Goal: Task Accomplishment & Management: Use online tool/utility

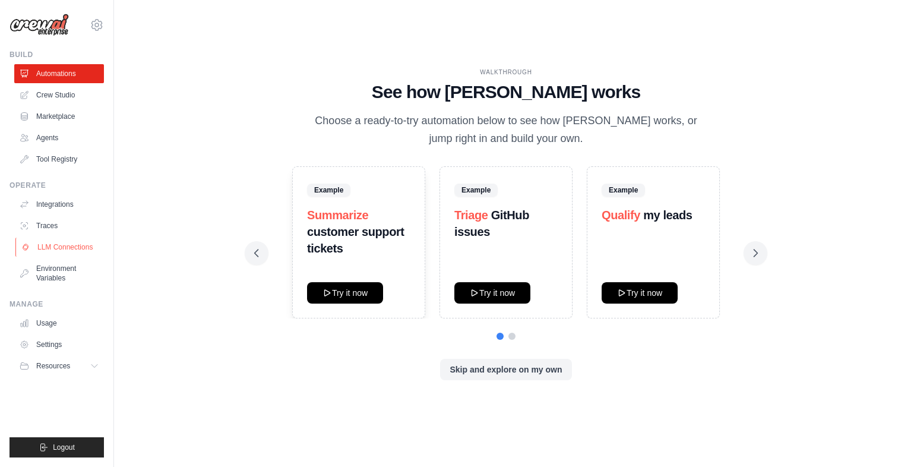
click at [55, 247] on link "LLM Connections" at bounding box center [60, 247] width 90 height 19
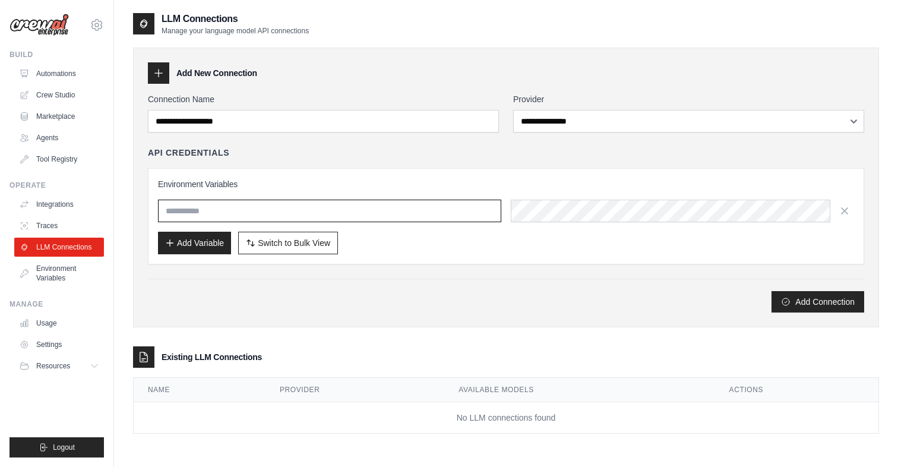
click at [205, 215] on input "text" at bounding box center [329, 211] width 343 height 23
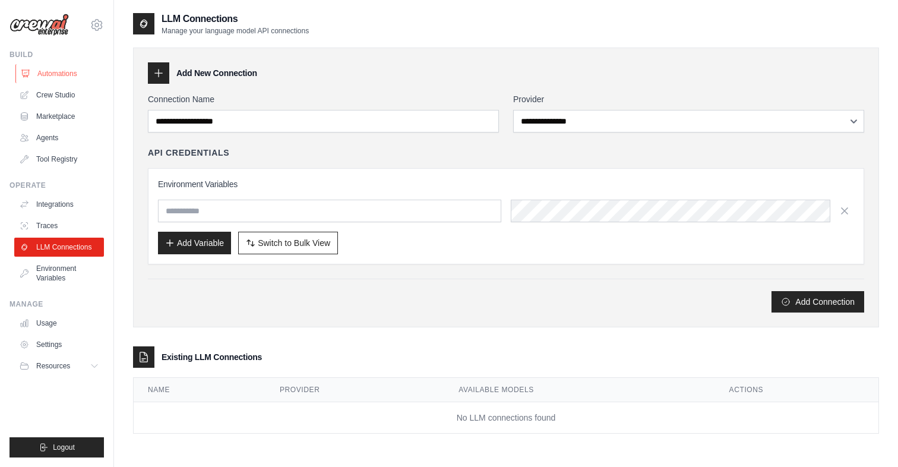
click at [53, 69] on link "Automations" at bounding box center [60, 73] width 90 height 19
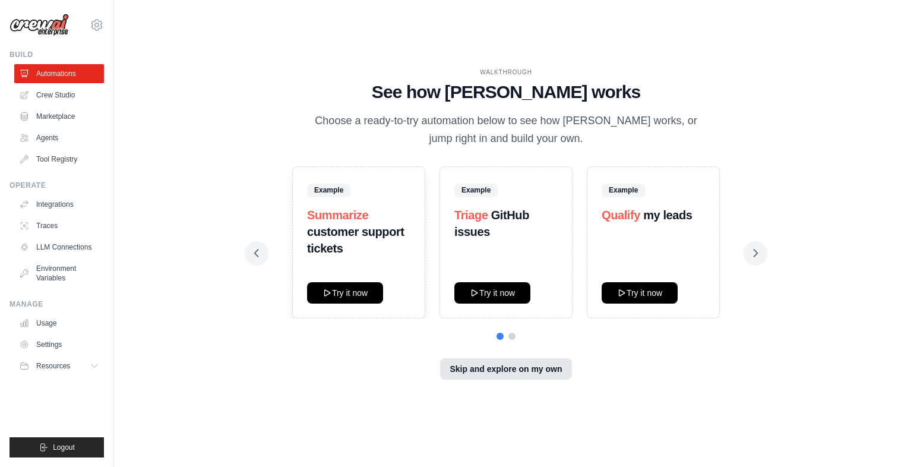
click at [520, 374] on button "Skip and explore on my own" at bounding box center [505, 368] width 131 height 21
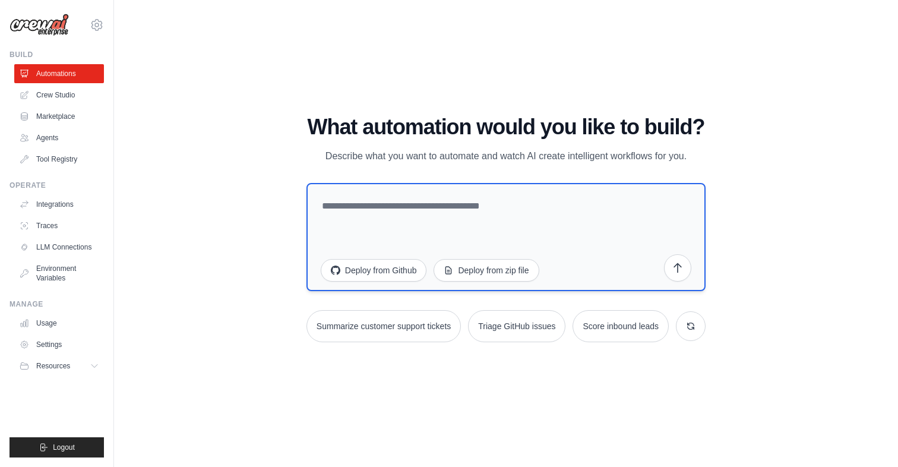
click at [419, 206] on textarea at bounding box center [506, 237] width 399 height 108
click at [514, 271] on button "Deploy from zip file" at bounding box center [486, 269] width 105 height 23
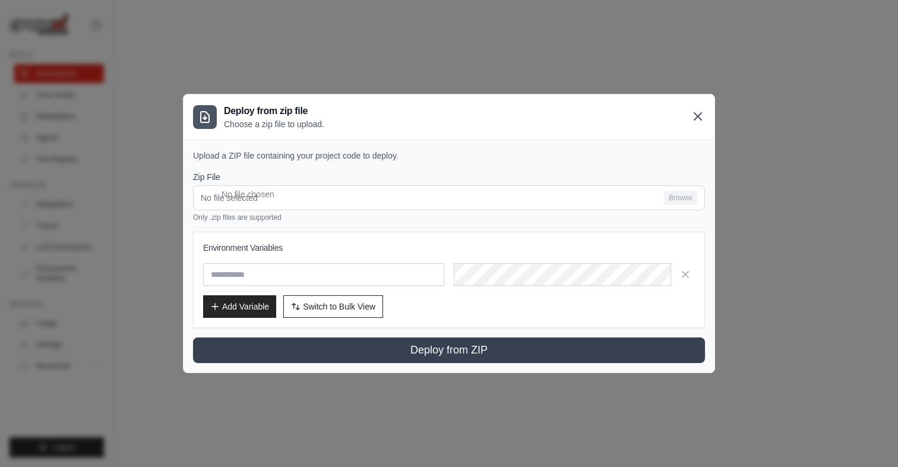
click at [697, 116] on icon at bounding box center [697, 116] width 7 height 7
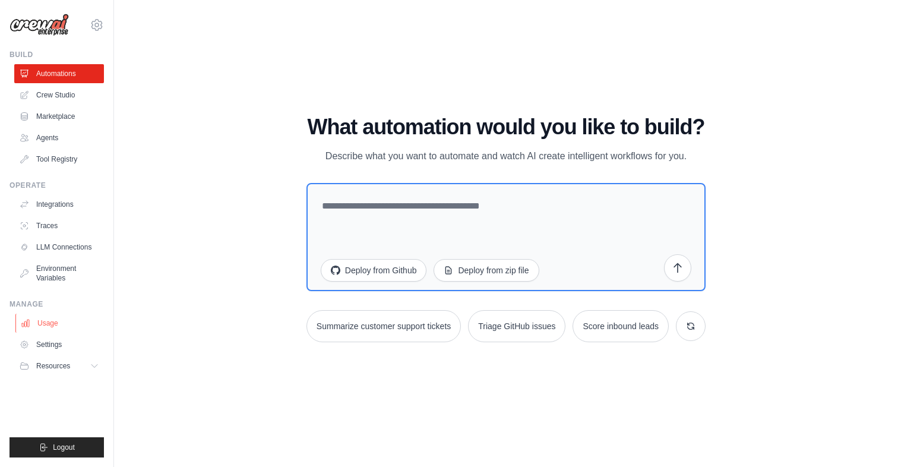
click at [48, 321] on link "Usage" at bounding box center [60, 323] width 90 height 19
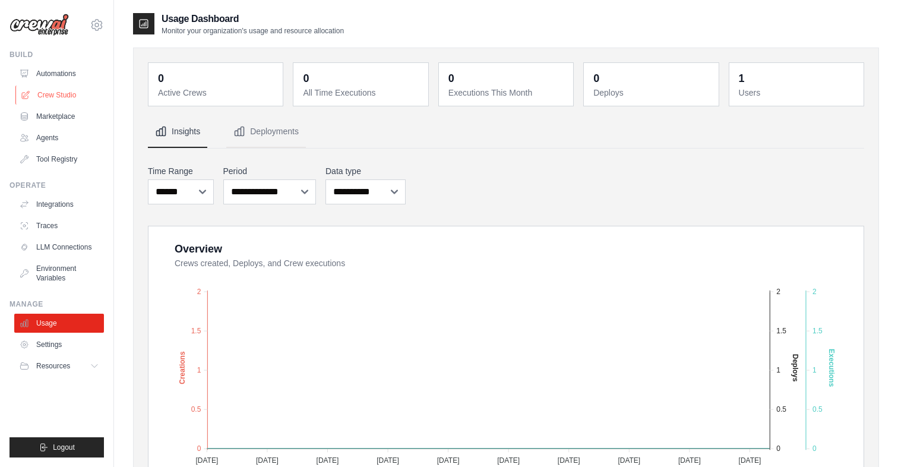
click at [58, 99] on link "Crew Studio" at bounding box center [60, 95] width 90 height 19
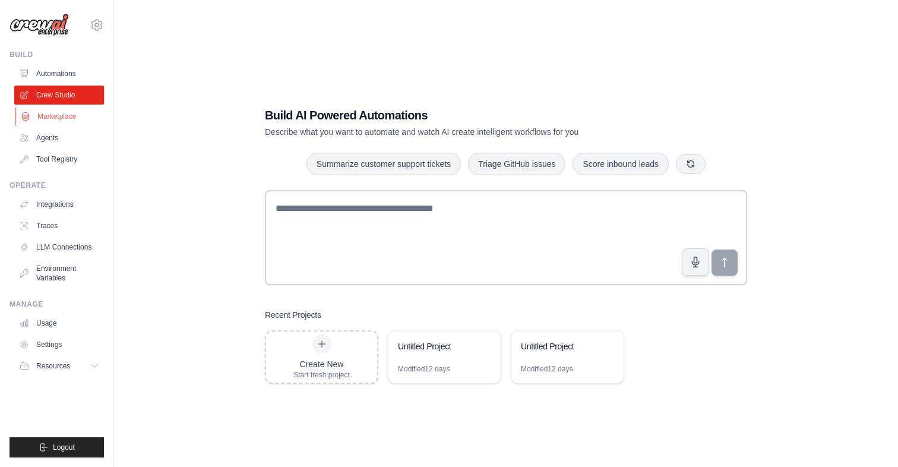
click at [53, 116] on link "Marketplace" at bounding box center [60, 116] width 90 height 19
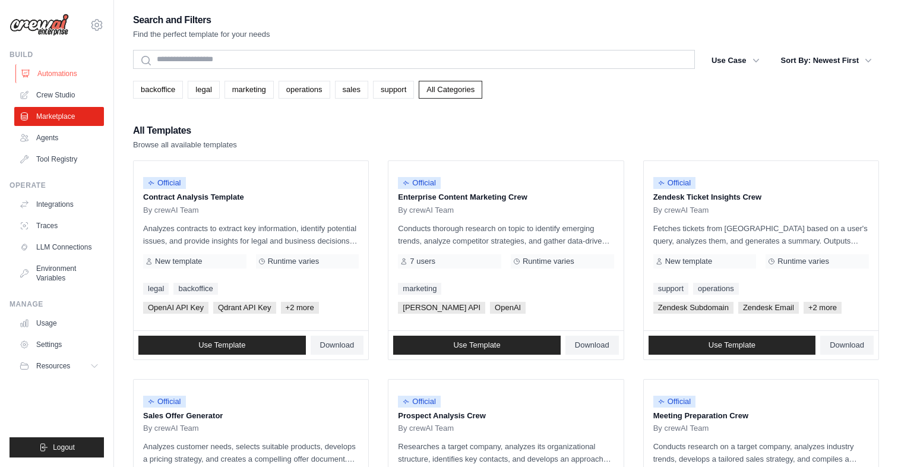
click at [51, 74] on link "Automations" at bounding box center [60, 73] width 90 height 19
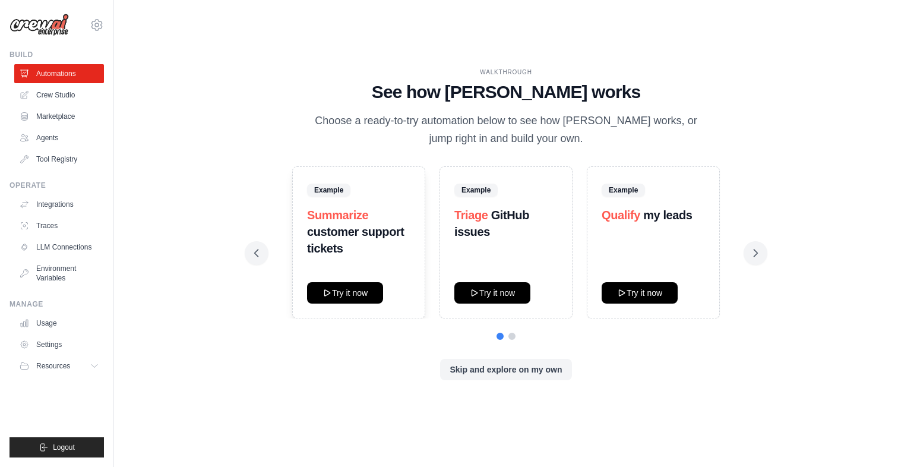
click at [48, 29] on img at bounding box center [39, 25] width 59 height 23
click at [43, 198] on link "Integrations" at bounding box center [60, 204] width 90 height 19
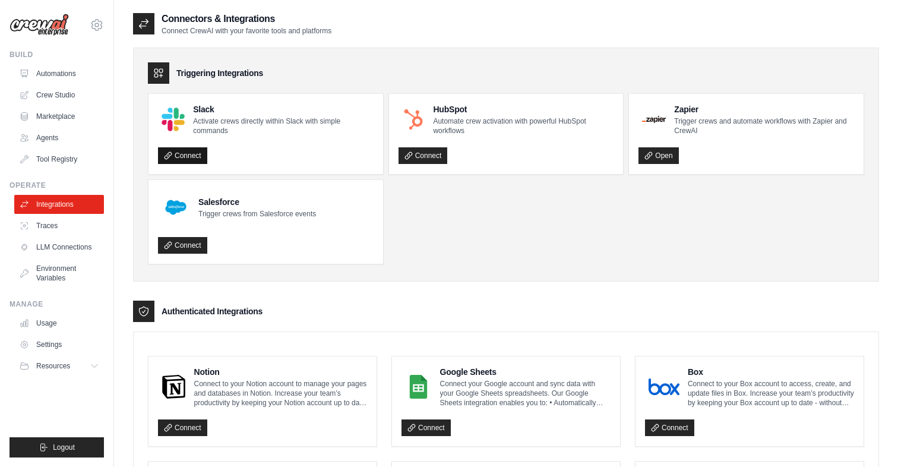
click at [183, 157] on link "Connect" at bounding box center [182, 155] width 49 height 17
click at [49, 76] on link "Automations" at bounding box center [60, 73] width 90 height 19
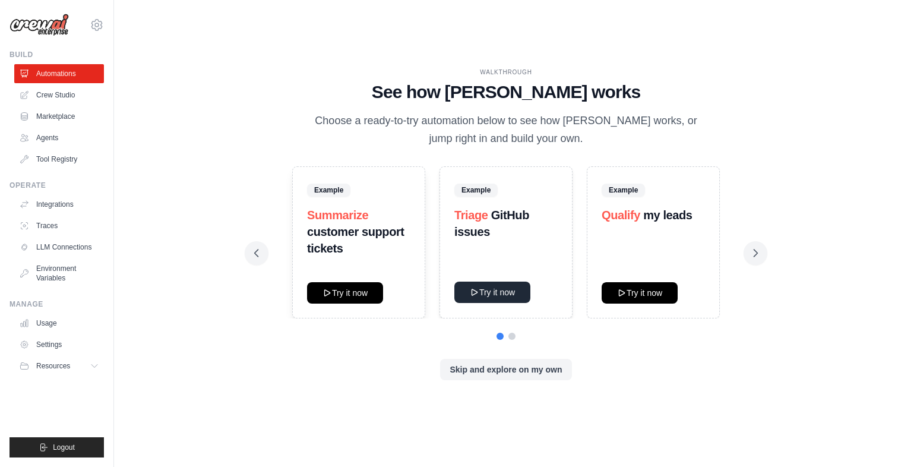
click at [487, 293] on button "Try it now" at bounding box center [492, 292] width 76 height 21
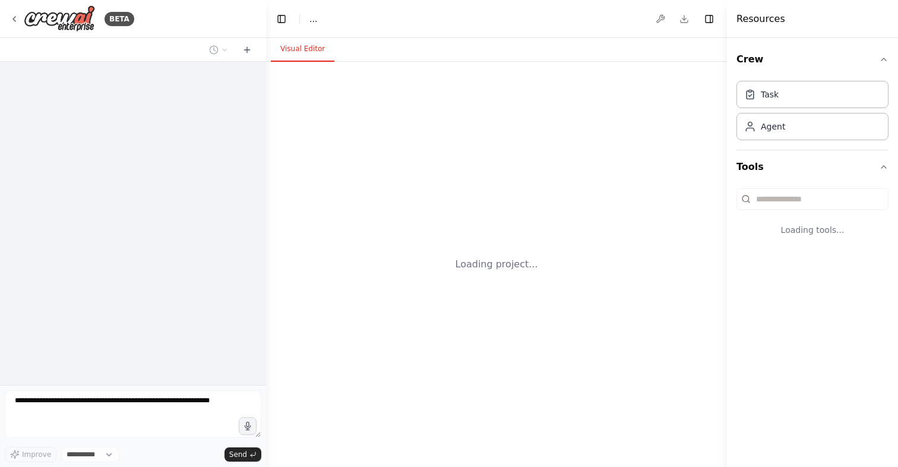
select select "****"
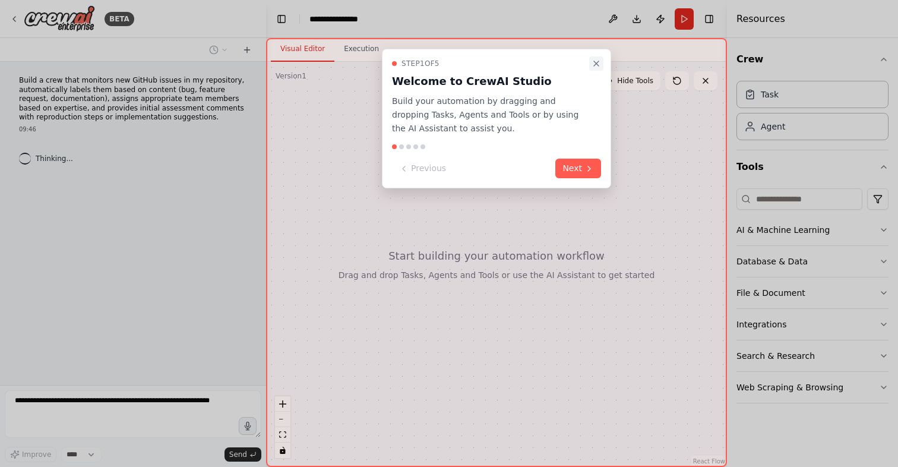
click at [595, 60] on icon "Close walkthrough" at bounding box center [597, 64] width 10 height 10
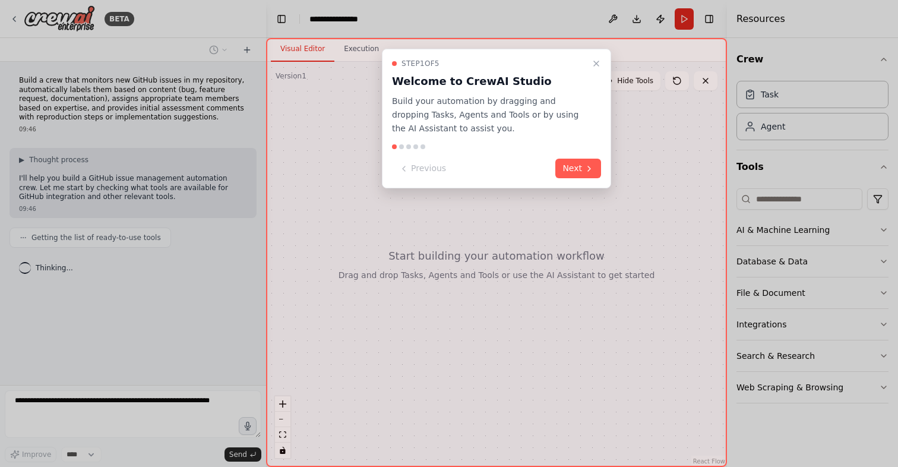
drag, startPoint x: 803, startPoint y: 122, endPoint x: 656, endPoint y: 143, distance: 148.2
click at [656, 143] on div "**********" at bounding box center [449, 233] width 898 height 467
click at [596, 59] on icon "Close walkthrough" at bounding box center [597, 64] width 10 height 10
drag, startPoint x: 806, startPoint y: 133, endPoint x: 778, endPoint y: 160, distance: 39.1
click at [778, 160] on div "**********" at bounding box center [449, 233] width 898 height 467
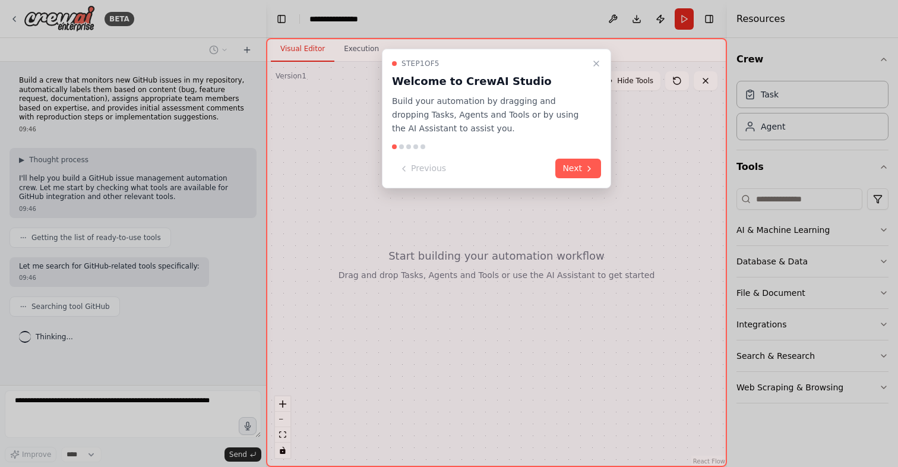
click at [602, 167] on div "Step 1 of 5 Welcome to CrewAI Studio Build your automation by dragging and drop…" at bounding box center [496, 119] width 229 height 140
click at [584, 167] on button "Next" at bounding box center [578, 169] width 46 height 20
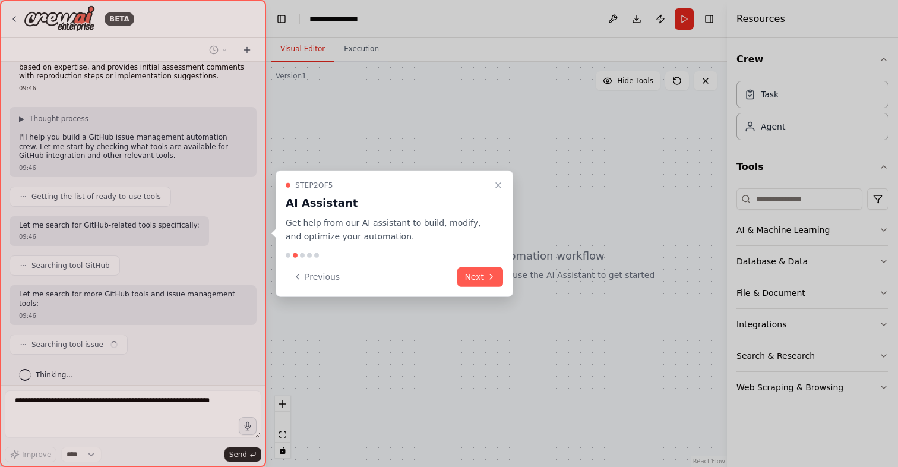
click at [584, 167] on div at bounding box center [449, 233] width 898 height 467
click at [487, 279] on icon at bounding box center [492, 277] width 10 height 10
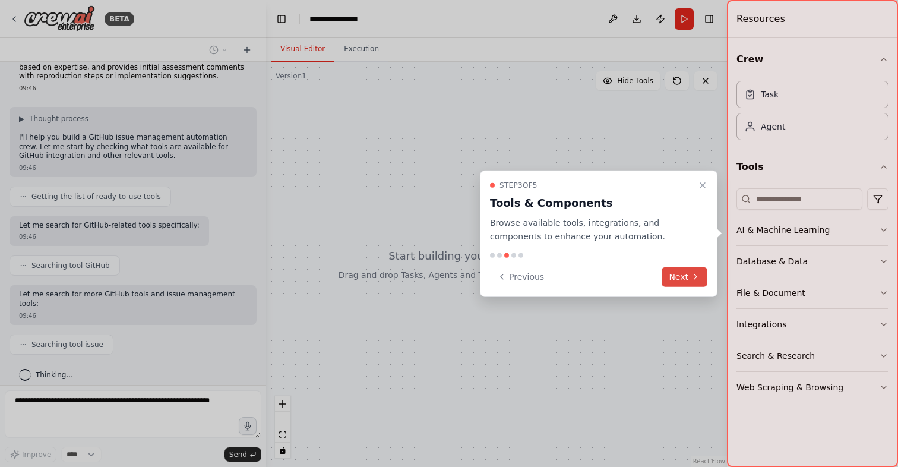
scroll to position [110, 0]
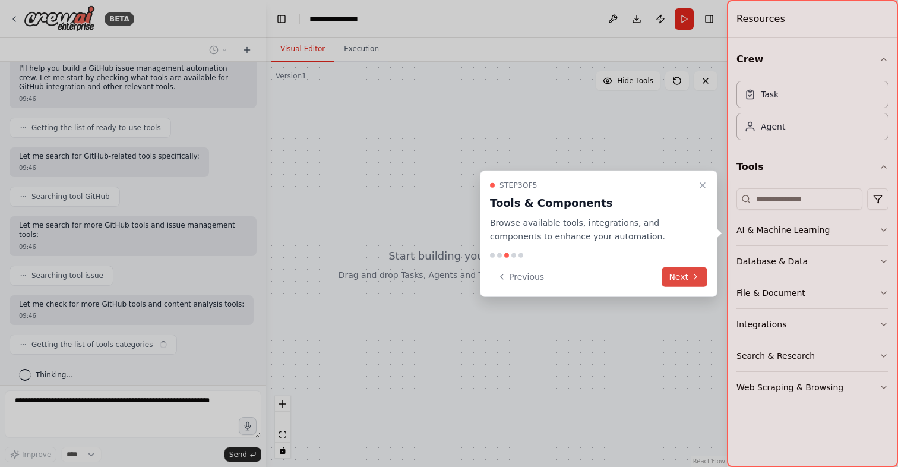
click at [685, 280] on button "Next" at bounding box center [685, 277] width 46 height 20
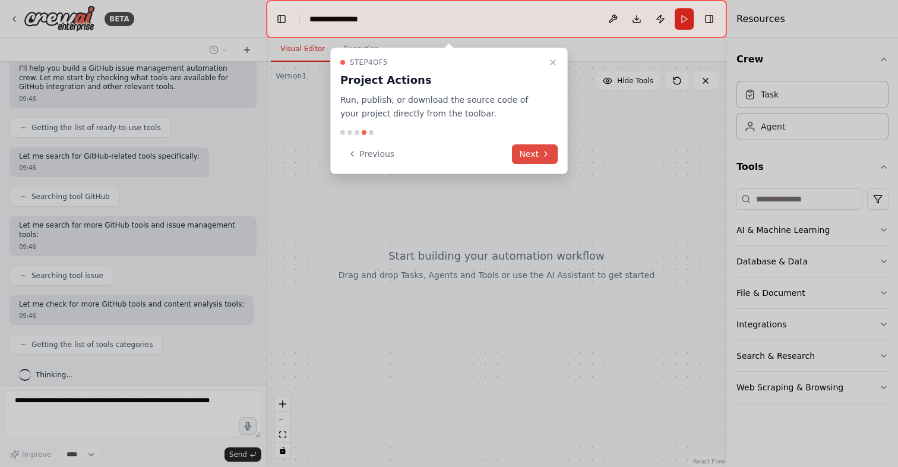
click at [546, 150] on icon at bounding box center [546, 154] width 10 height 10
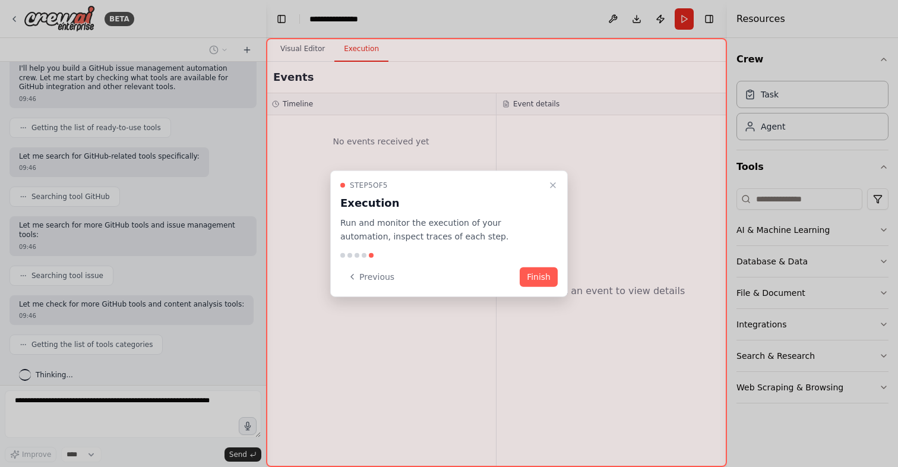
scroll to position [140, 0]
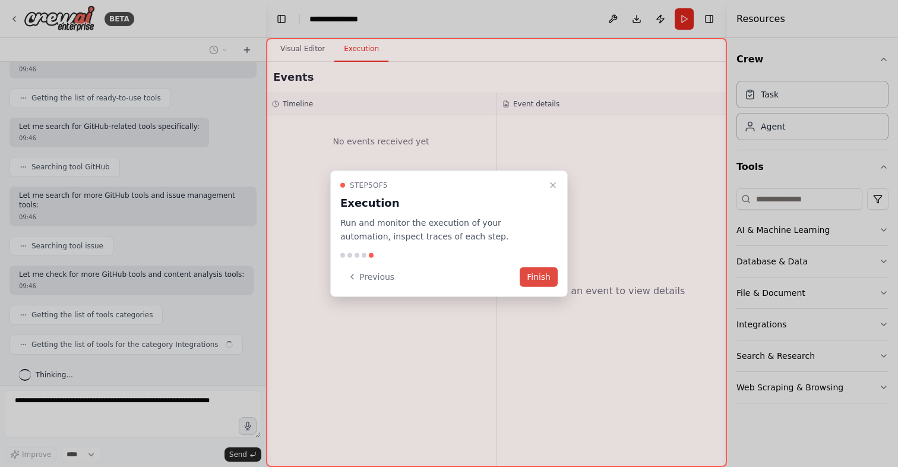
click at [538, 280] on button "Finish" at bounding box center [539, 277] width 38 height 20
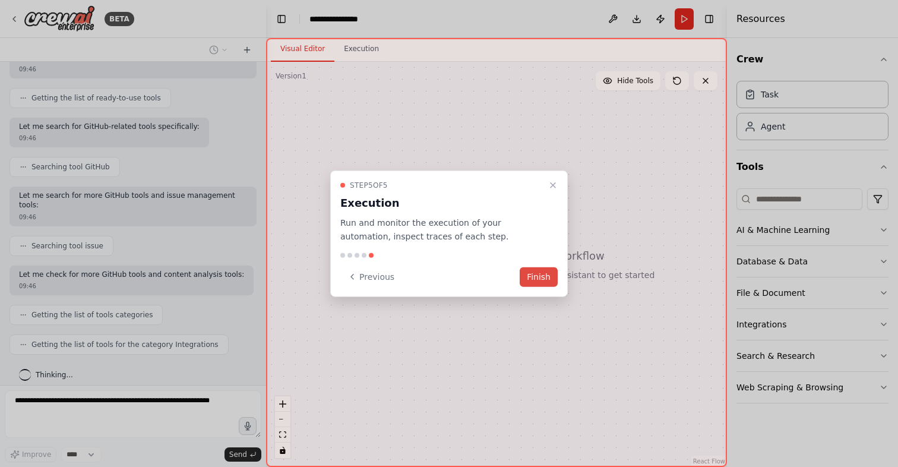
click at [538, 276] on button "Finish" at bounding box center [539, 277] width 38 height 20
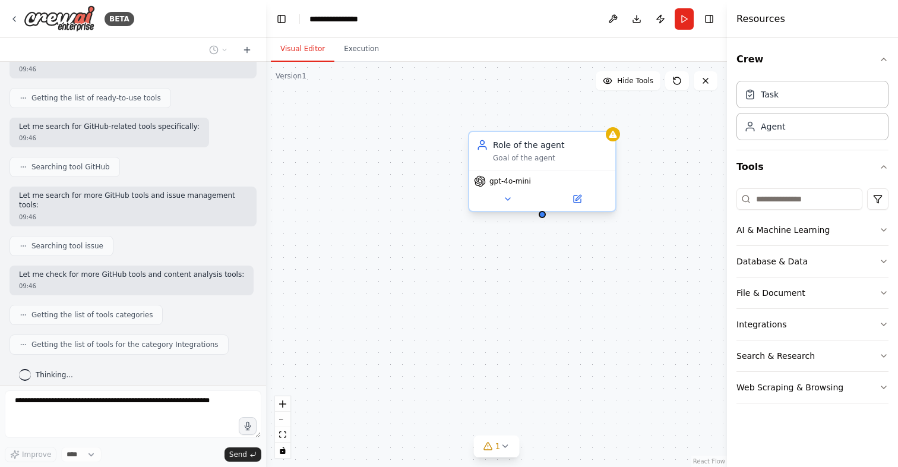
click at [510, 183] on span "gpt-4o-mini" at bounding box center [511, 181] width 42 height 10
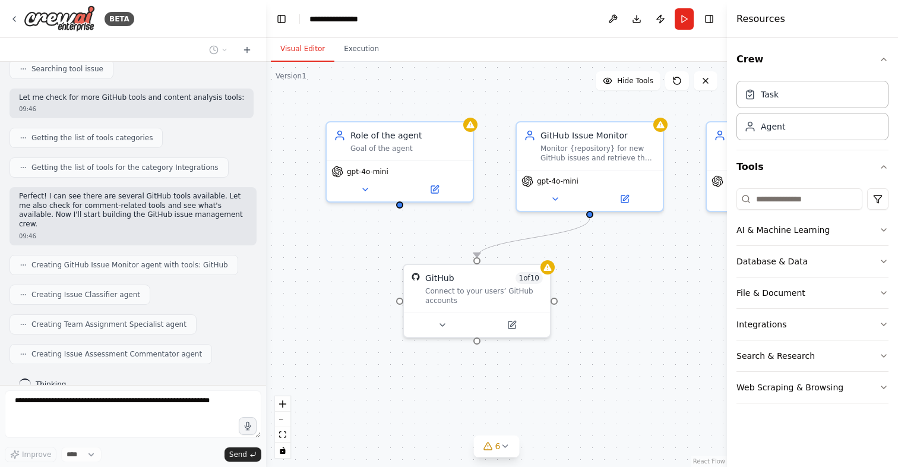
scroll to position [346, 0]
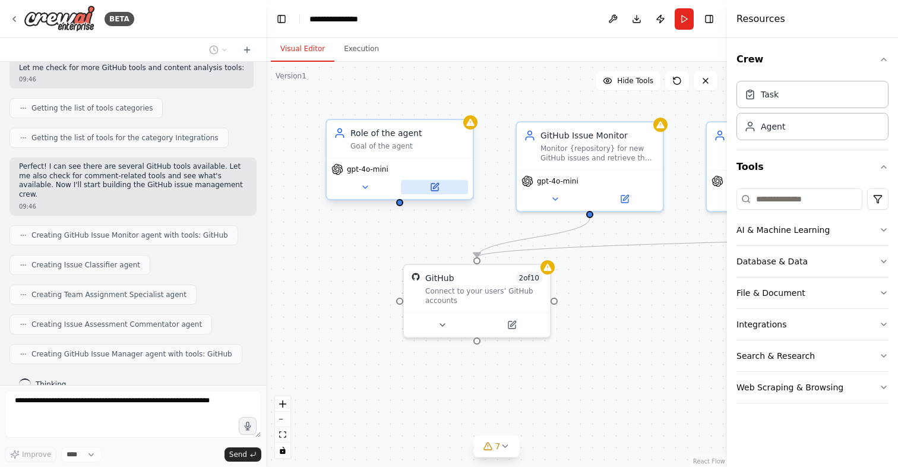
click at [431, 185] on icon at bounding box center [434, 187] width 7 height 7
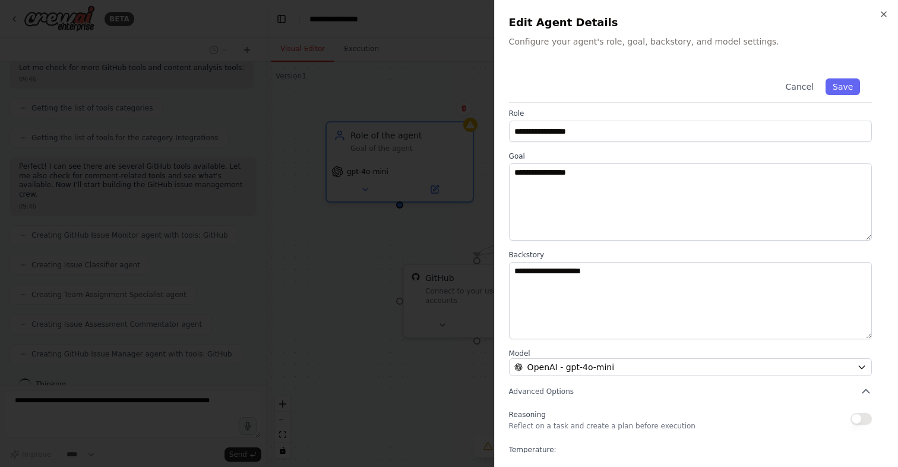
scroll to position [0, 0]
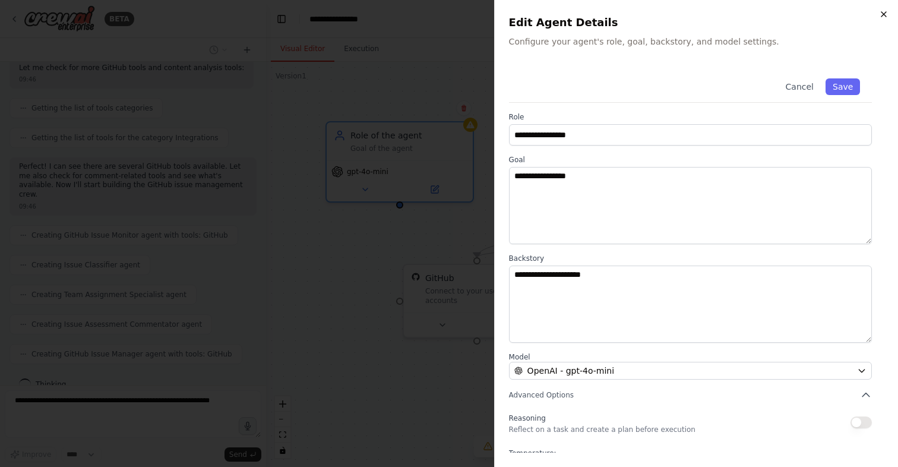
click at [883, 16] on icon "button" at bounding box center [884, 15] width 10 height 10
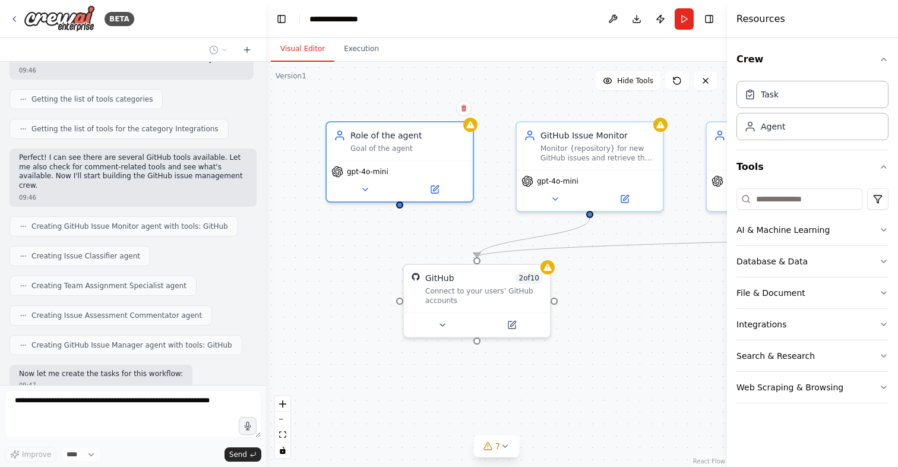
scroll to position [416, 0]
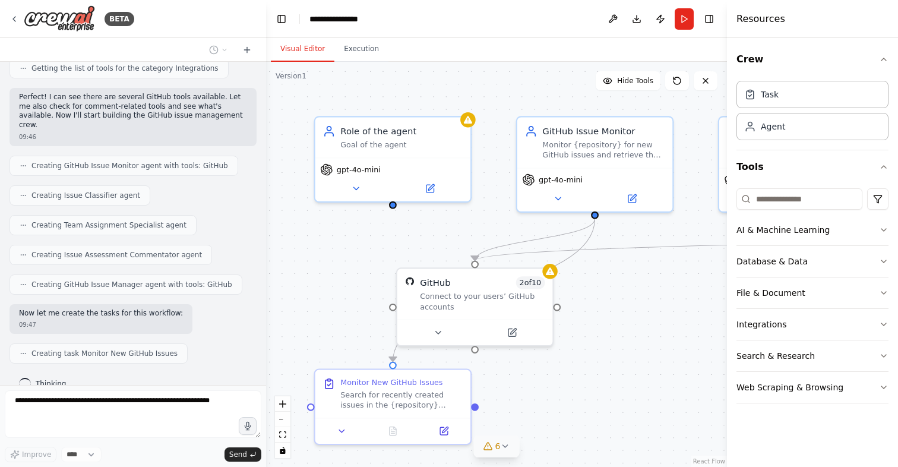
click at [514, 449] on button "6" at bounding box center [497, 446] width 46 height 22
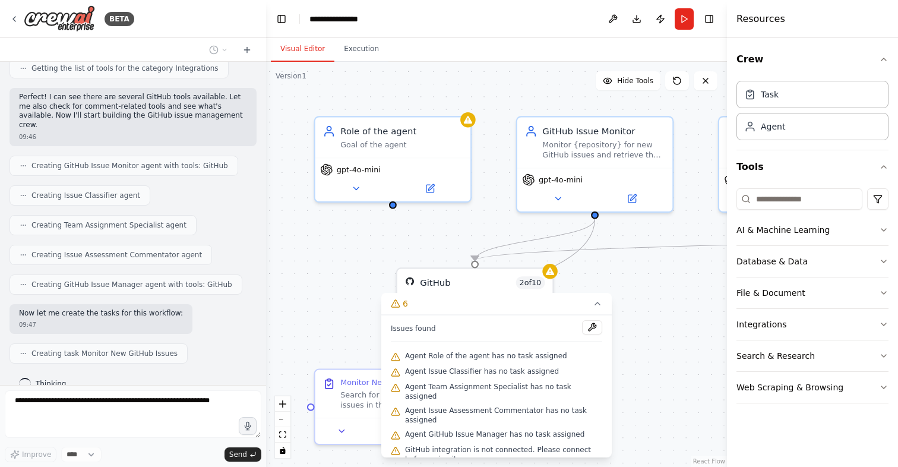
click at [616, 393] on div ".deletable-edge-delete-btn { width: 20px; height: 20px; border: 0px solid #ffff…" at bounding box center [496, 264] width 461 height 405
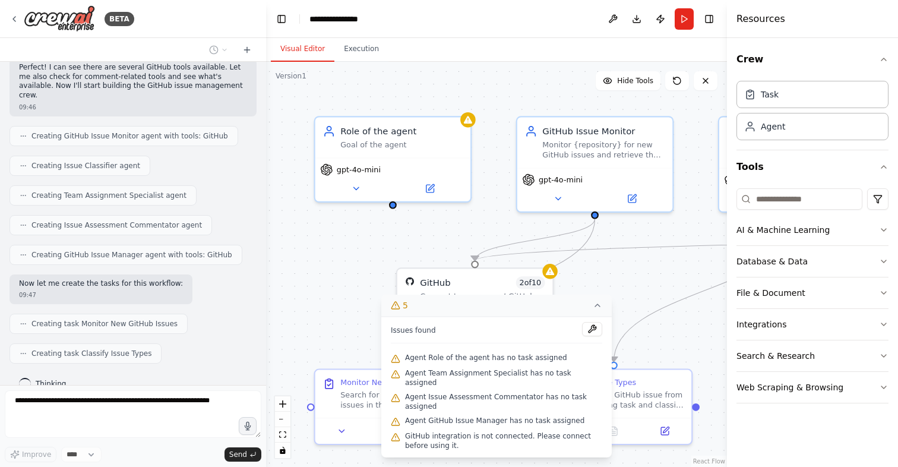
click at [598, 308] on button "5" at bounding box center [496, 306] width 231 height 22
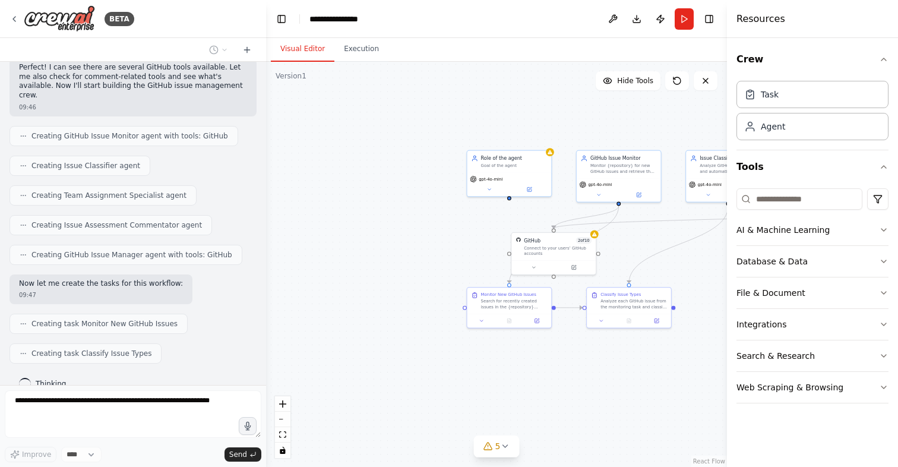
scroll to position [475, 0]
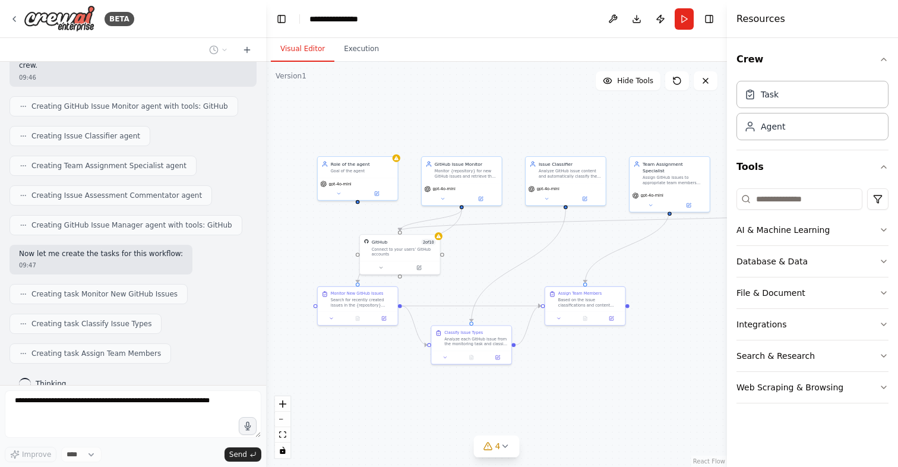
drag, startPoint x: 689, startPoint y: 213, endPoint x: 530, endPoint y: 219, distance: 159.3
click at [530, 219] on div ".deletable-edge-delete-btn { width: 20px; height: 20px; border: 0px solid #ffff…" at bounding box center [496, 264] width 461 height 405
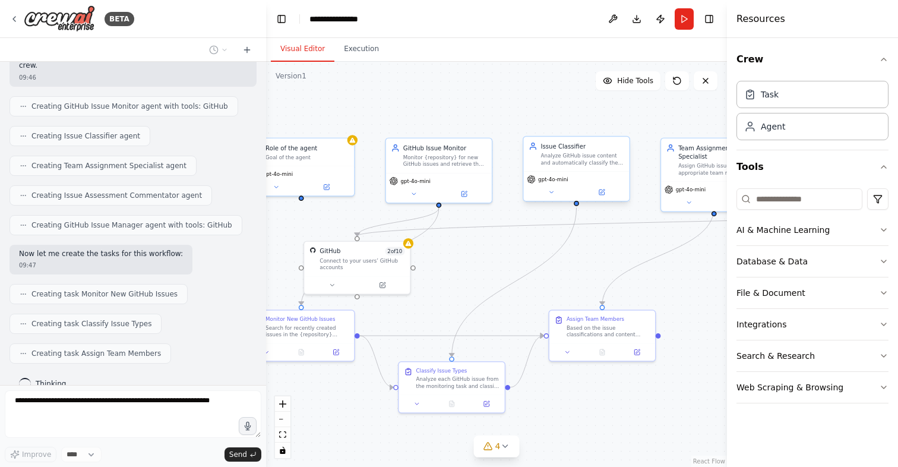
click at [539, 179] on span "gpt-4o-mini" at bounding box center [553, 179] width 30 height 7
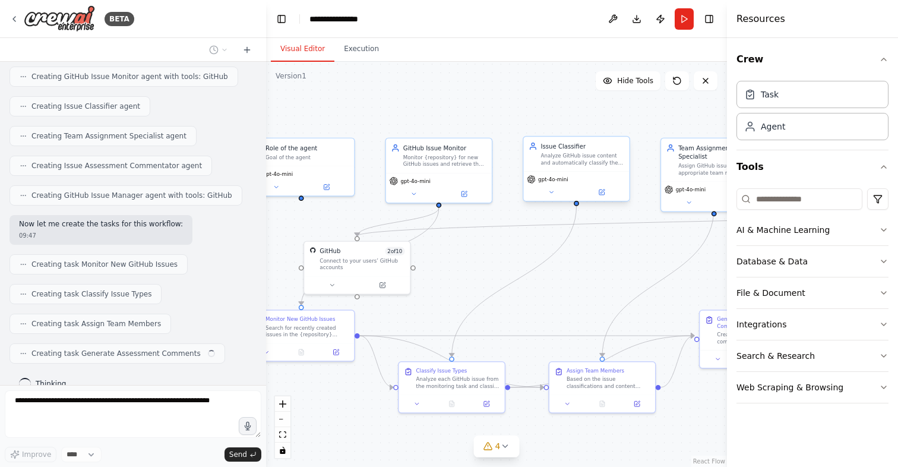
click at [539, 179] on span "gpt-4o-mini" at bounding box center [553, 179] width 30 height 7
click at [610, 192] on button at bounding box center [601, 192] width 49 height 10
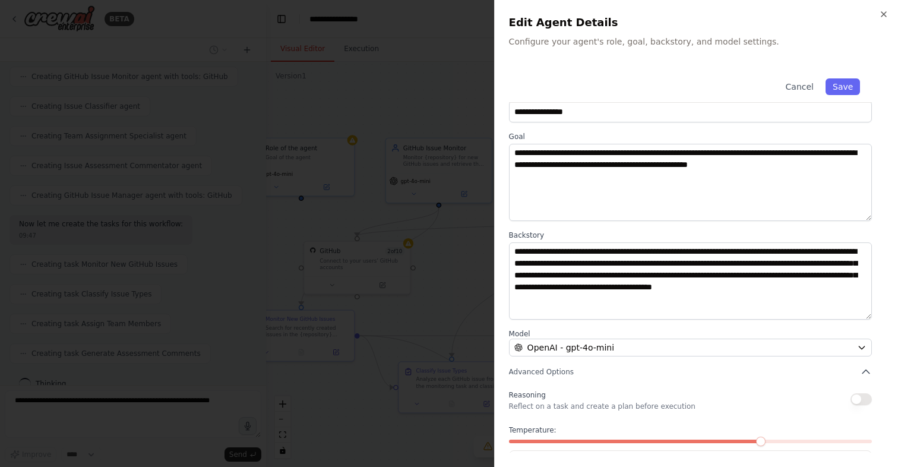
scroll to position [0, 0]
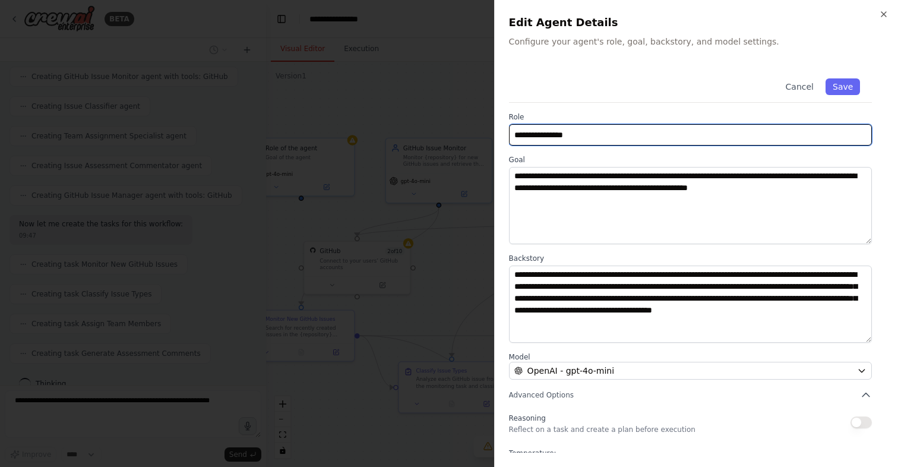
click at [593, 136] on input "**********" at bounding box center [690, 134] width 363 height 21
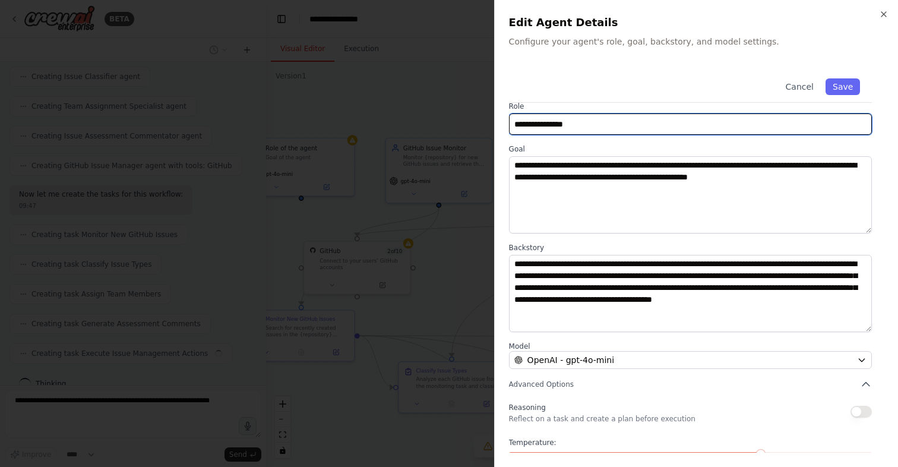
scroll to position [23, 0]
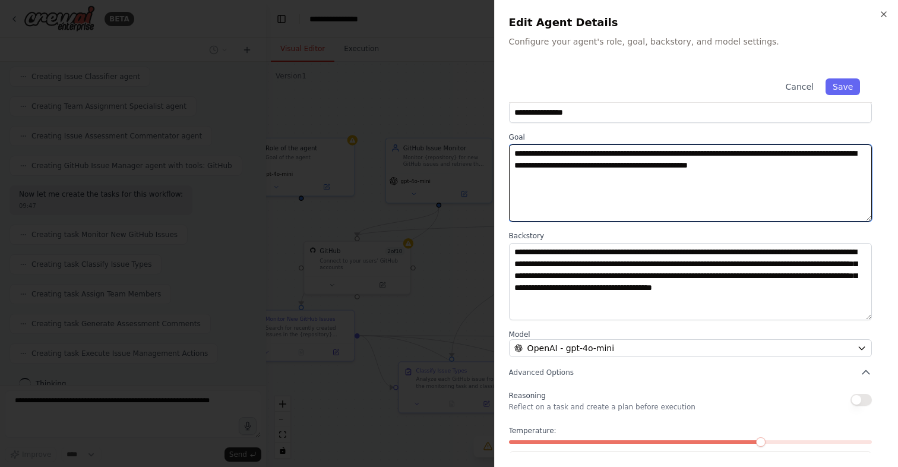
click at [554, 160] on textarea "**********" at bounding box center [690, 182] width 363 height 77
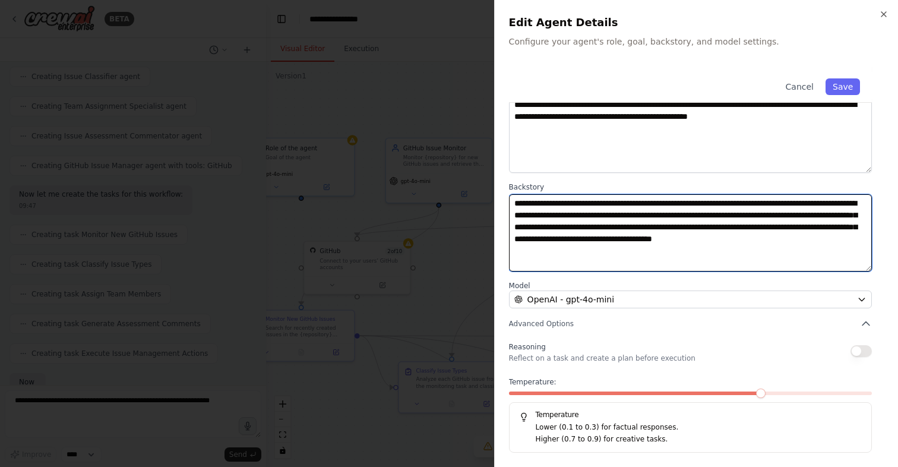
scroll to position [604, 0]
click at [557, 218] on textarea "**********" at bounding box center [690, 232] width 363 height 77
click at [572, 240] on textarea "**********" at bounding box center [690, 232] width 363 height 77
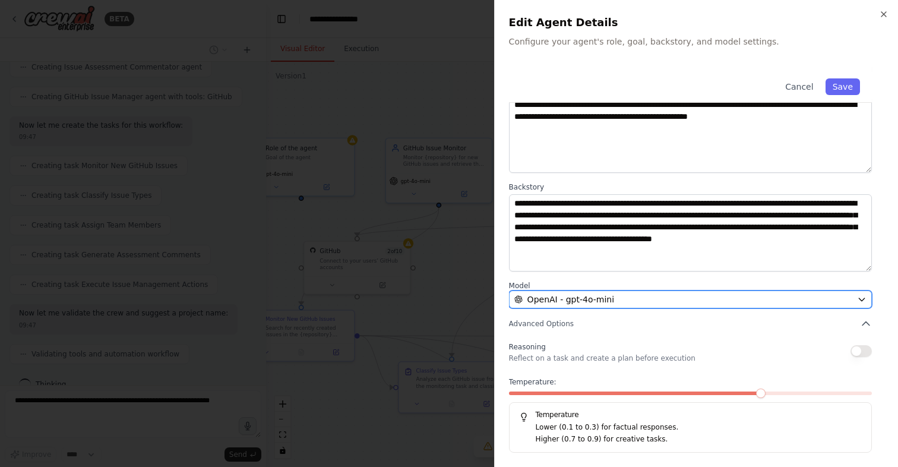
click at [589, 298] on span "OpenAI - gpt-4o-mini" at bounding box center [571, 299] width 87 height 12
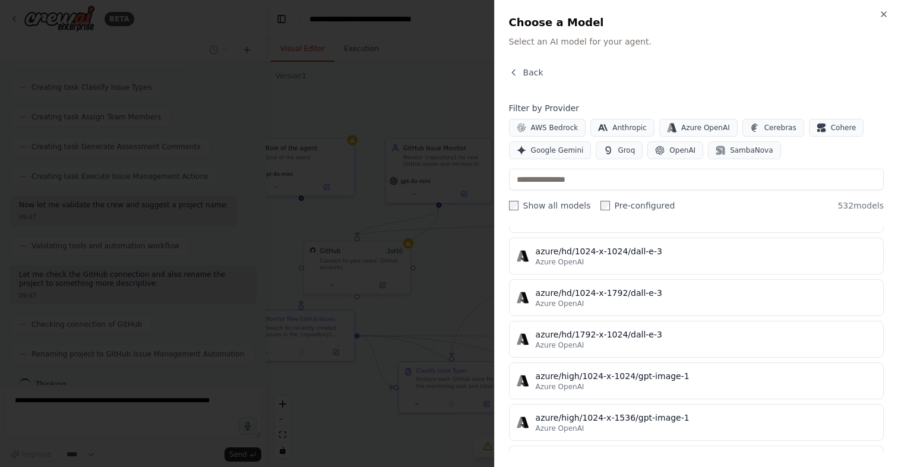
scroll to position [9992, 0]
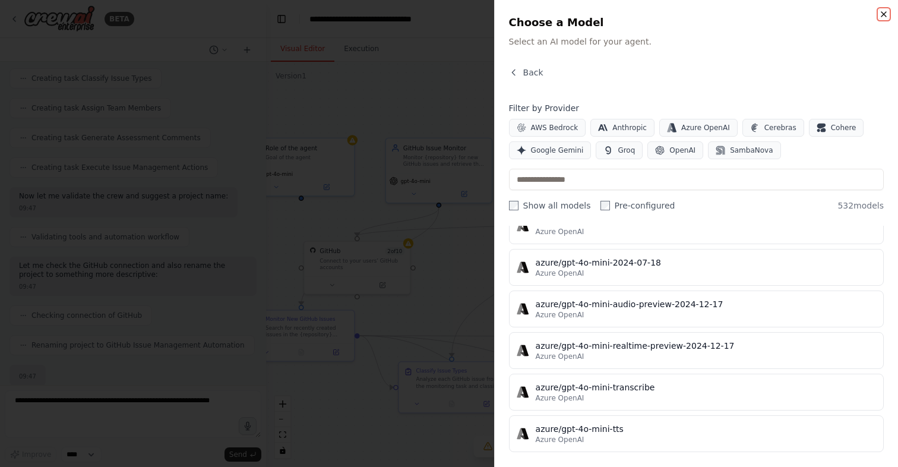
click at [880, 14] on icon "button" at bounding box center [884, 15] width 10 height 10
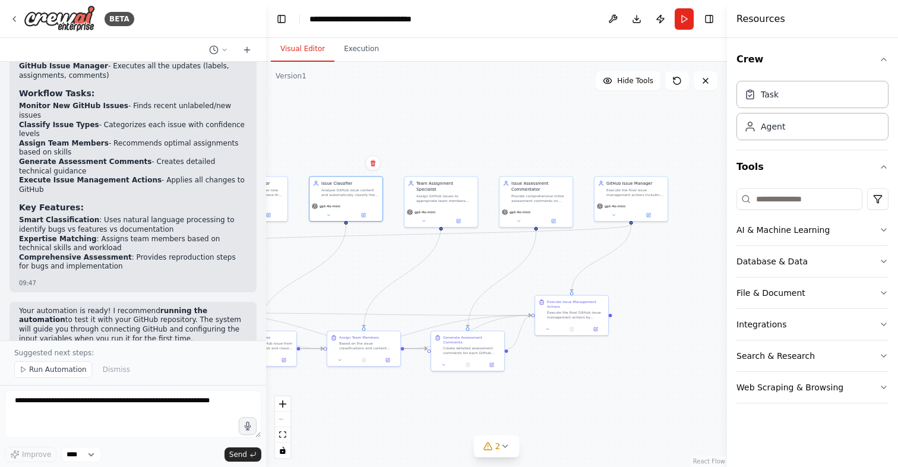
drag, startPoint x: 601, startPoint y: 282, endPoint x: 419, endPoint y: 276, distance: 182.5
click at [419, 276] on div ".deletable-edge-delete-btn { width: 20px; height: 20px; border: 0px solid #ffff…" at bounding box center [496, 264] width 461 height 405
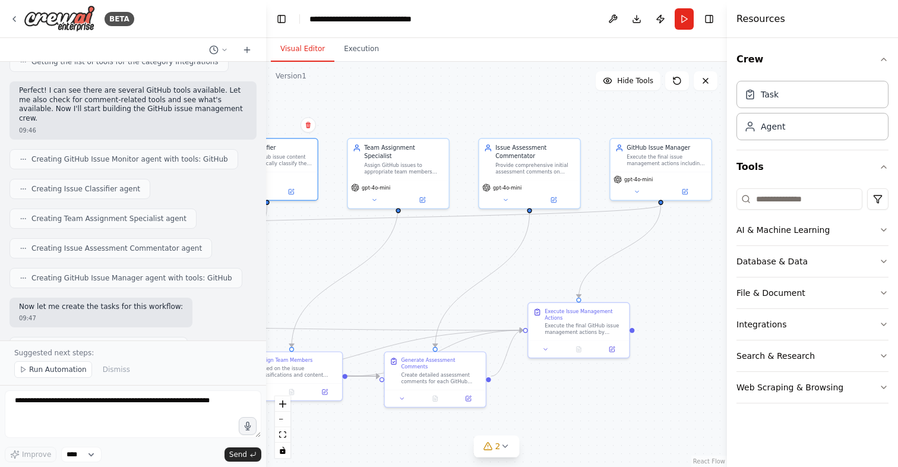
scroll to position [416, 0]
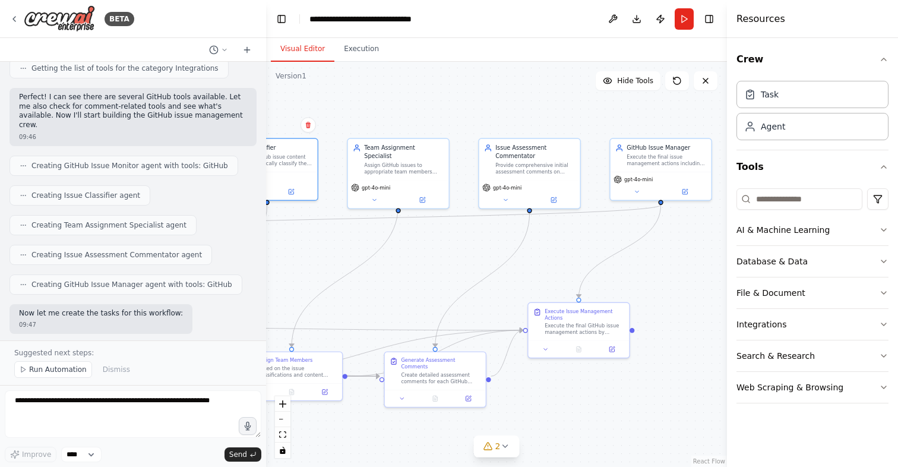
click at [94, 191] on span "Creating Issue Classifier agent" at bounding box center [85, 196] width 109 height 10
click at [64, 185] on div "Creating Issue Classifier agent" at bounding box center [80, 195] width 141 height 20
click at [20, 192] on icon at bounding box center [23, 195] width 7 height 7
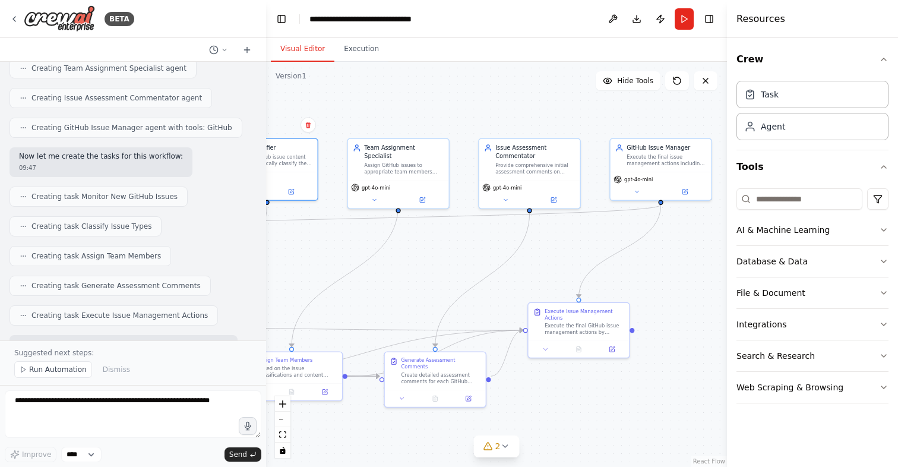
scroll to position [0, 0]
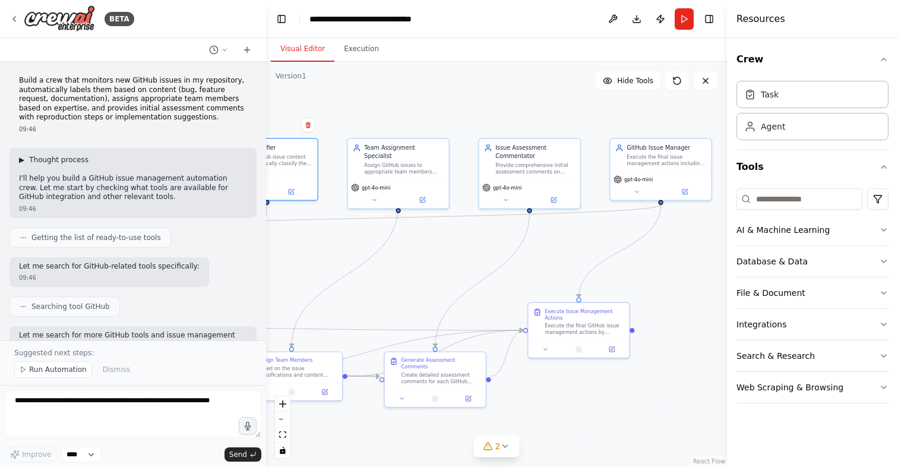
click at [21, 162] on span "▶" at bounding box center [21, 160] width 5 height 10
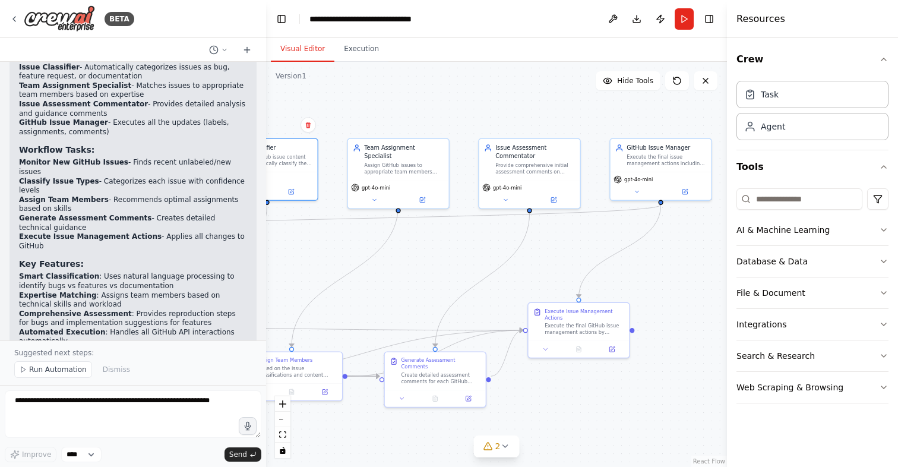
scroll to position [1492, 0]
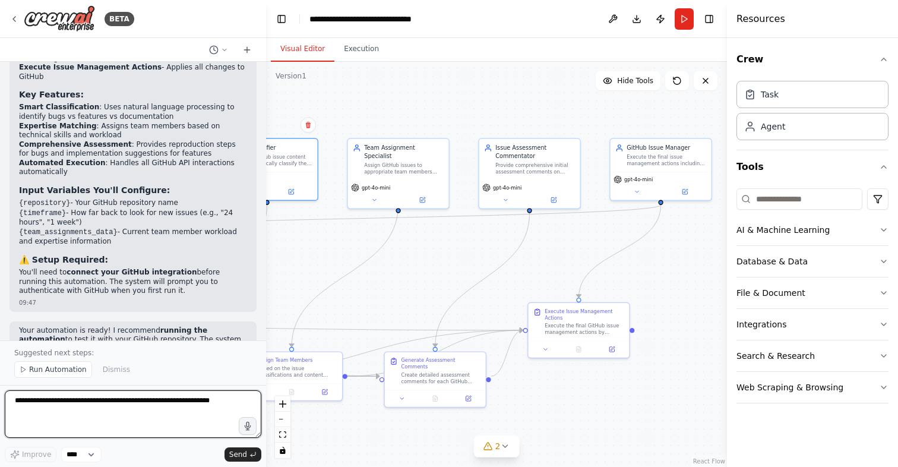
click at [112, 412] on textarea at bounding box center [133, 414] width 257 height 48
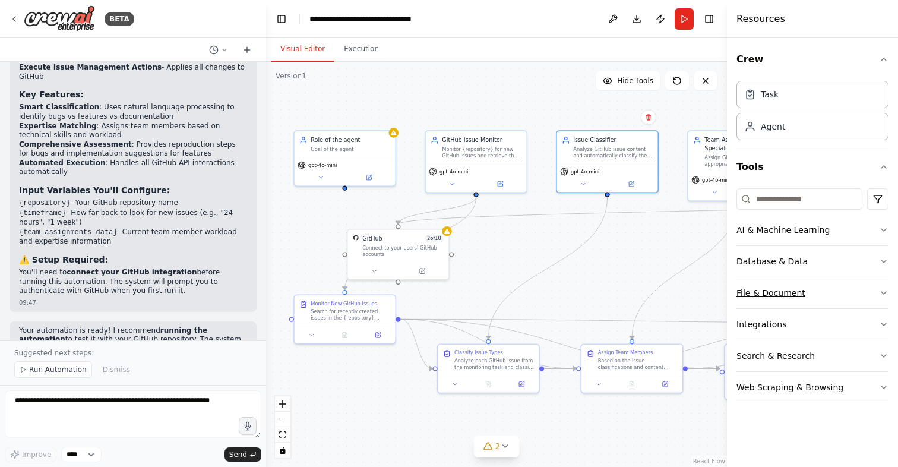
drag, startPoint x: 408, startPoint y: 299, endPoint x: 747, endPoint y: 291, distance: 339.3
click at [747, 291] on div "BETA Build a crew that monitors new GitHub issues in my repository, automatical…" at bounding box center [449, 233] width 898 height 467
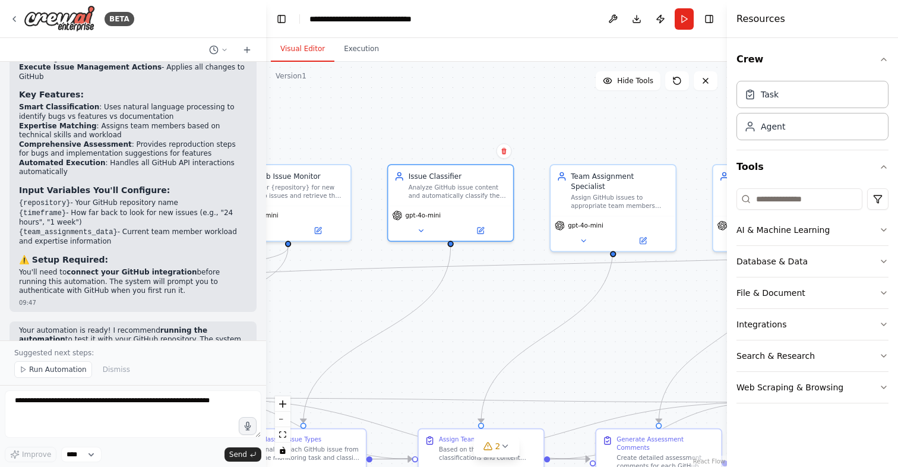
drag, startPoint x: 444, startPoint y: 285, endPoint x: 247, endPoint y: 356, distance: 210.1
click at [247, 356] on div "BETA Build a crew that monitors new GitHub issues in my repository, automatical…" at bounding box center [449, 233] width 898 height 467
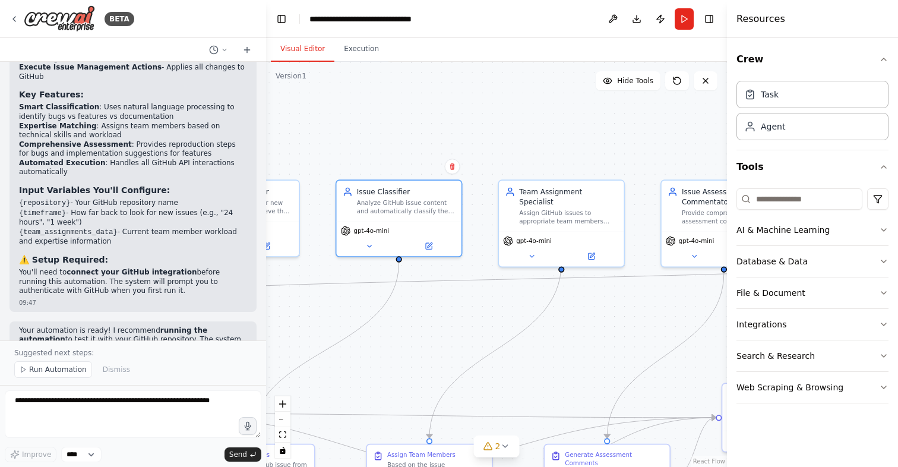
drag, startPoint x: 490, startPoint y: 295, endPoint x: 441, endPoint y: 311, distance: 51.1
click at [441, 311] on div ".deletable-edge-delete-btn { width: 20px; height: 20px; border: 0px solid #ffff…" at bounding box center [496, 264] width 461 height 405
click at [367, 246] on icon at bounding box center [369, 244] width 8 height 8
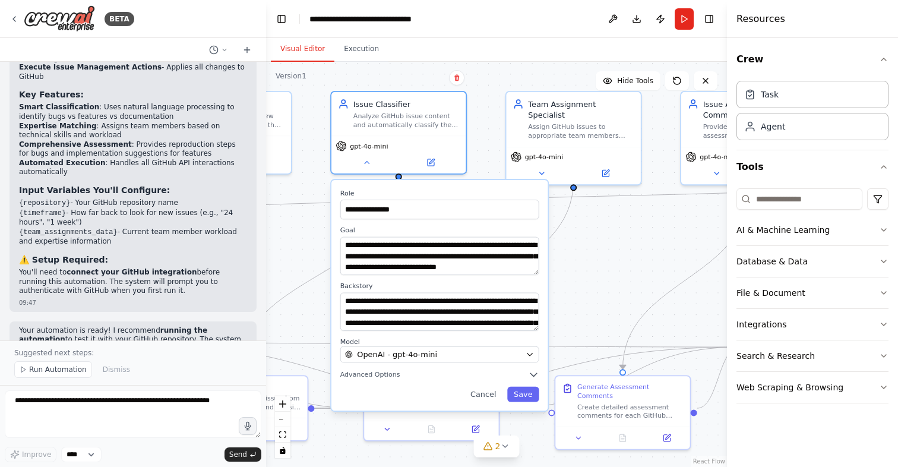
drag, startPoint x: 576, startPoint y: 322, endPoint x: 577, endPoint y: 247, distance: 75.5
click at [577, 247] on div ".deletable-edge-delete-btn { width: 20px; height: 20px; border: 0px solid #ffff…" at bounding box center [496, 264] width 461 height 405
click at [439, 358] on div "OpenAI - gpt-4o-mini" at bounding box center [433, 354] width 176 height 11
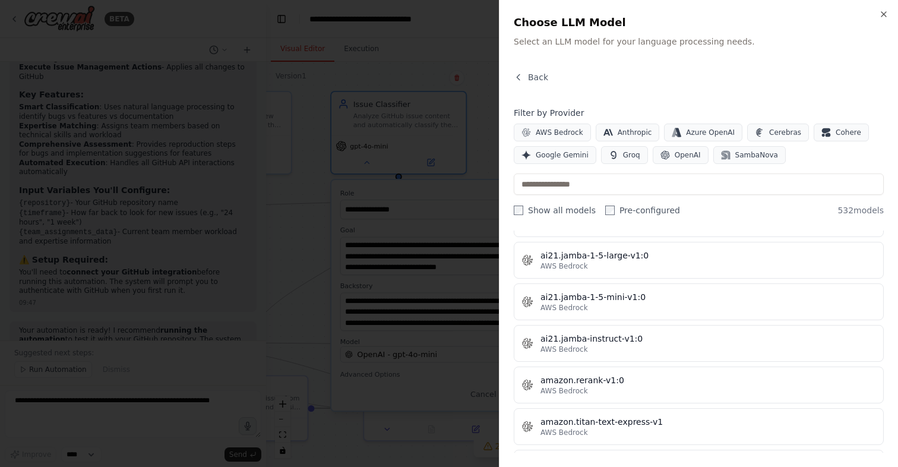
scroll to position [0, 0]
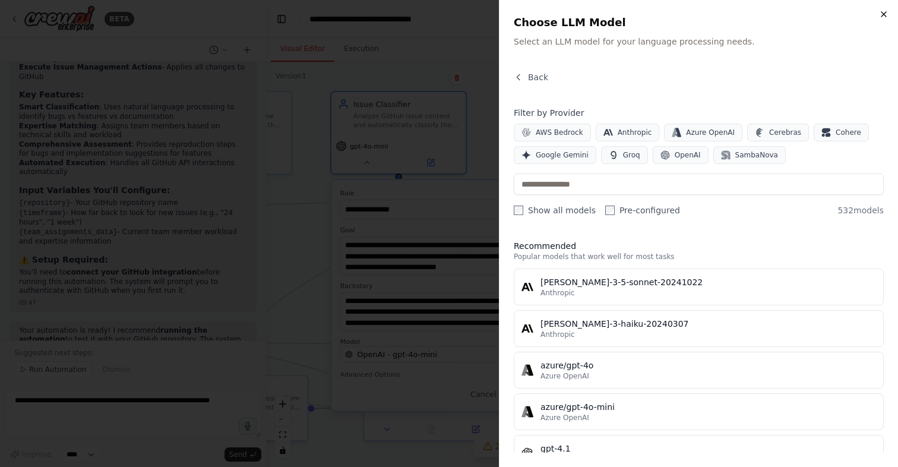
click at [882, 13] on icon "button" at bounding box center [884, 14] width 5 height 5
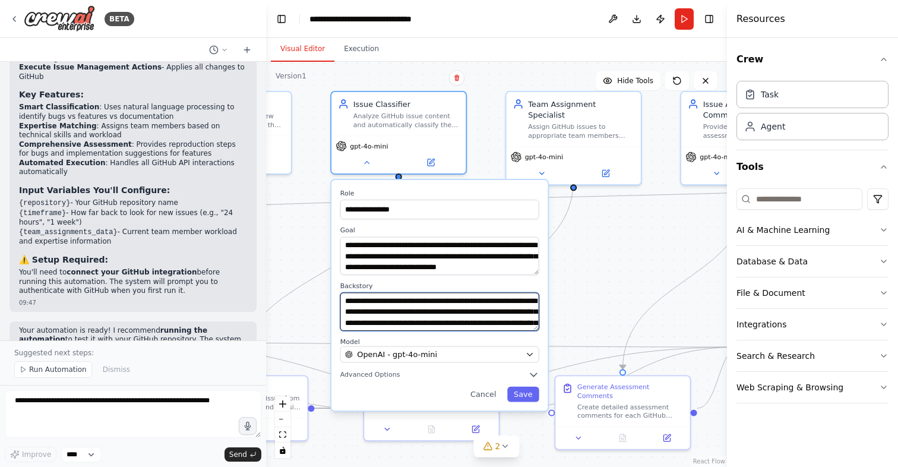
click at [419, 310] on textarea "**********" at bounding box center [439, 312] width 199 height 38
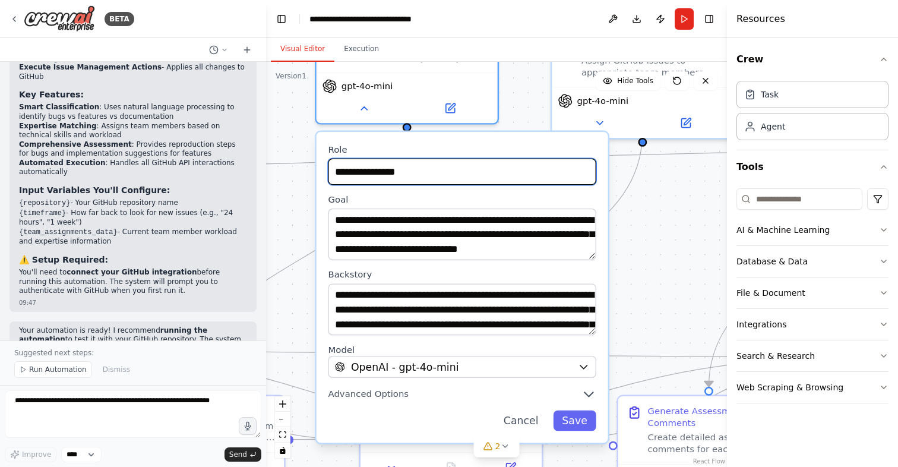
click at [381, 172] on input "**********" at bounding box center [463, 172] width 268 height 27
drag, startPoint x: 348, startPoint y: 173, endPoint x: 437, endPoint y: 173, distance: 89.1
click at [438, 173] on input "**********" at bounding box center [463, 172] width 268 height 27
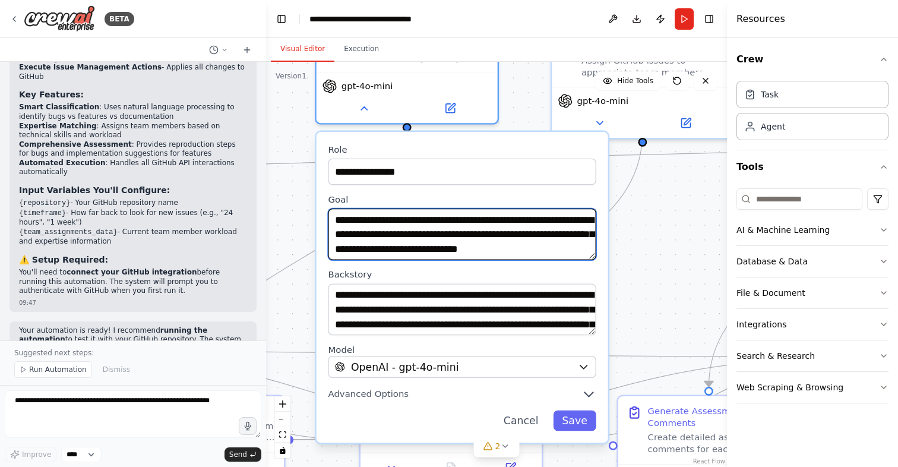
click at [419, 248] on textarea "**********" at bounding box center [463, 235] width 268 height 52
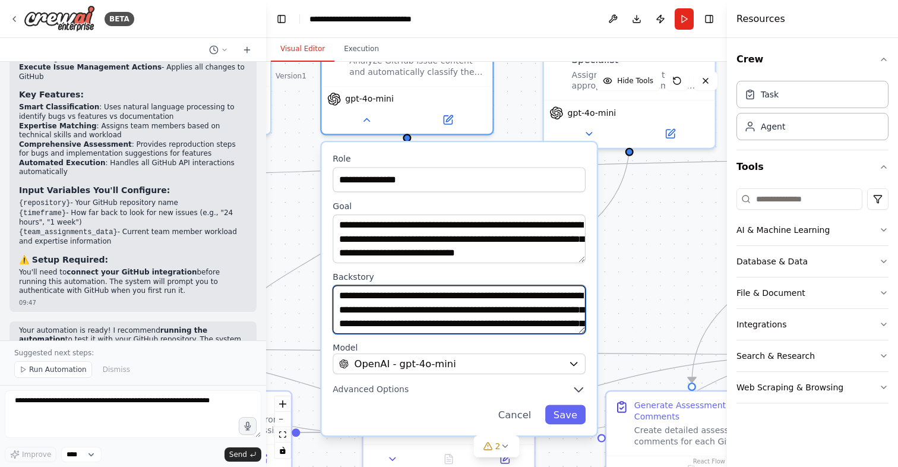
click at [442, 313] on textarea "**********" at bounding box center [459, 309] width 253 height 49
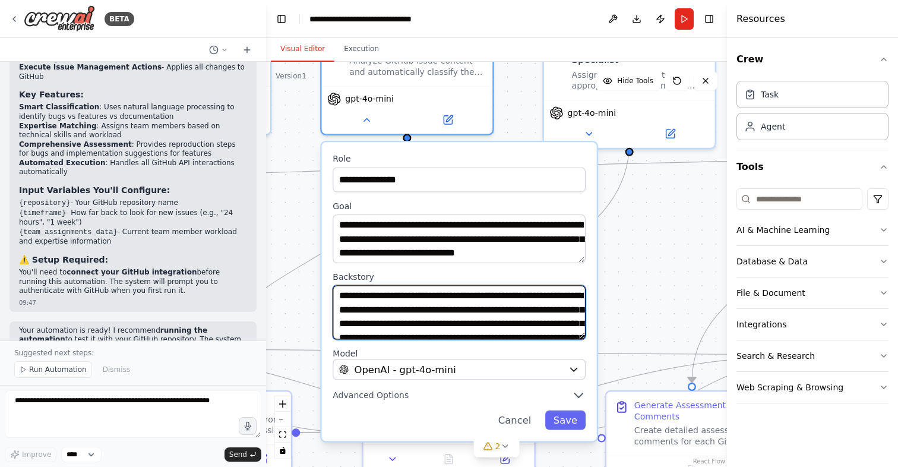
drag, startPoint x: 579, startPoint y: 332, endPoint x: 620, endPoint y: 337, distance: 41.9
click at [620, 337] on div ".deletable-edge-delete-btn { width: 20px; height: 20px; border: 0px solid #ffff…" at bounding box center [496, 264] width 461 height 405
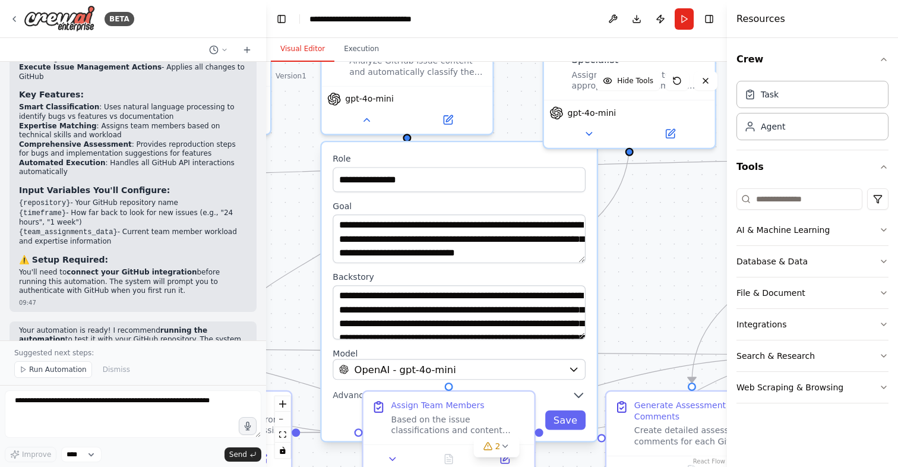
click at [586, 399] on div "**********" at bounding box center [459, 291] width 275 height 299
click at [579, 399] on icon "button" at bounding box center [579, 395] width 14 height 14
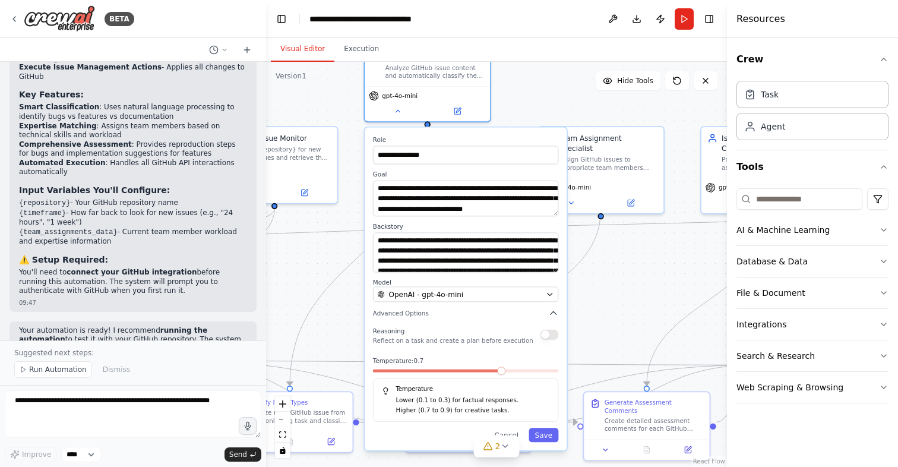
drag, startPoint x: 572, startPoint y: 365, endPoint x: 561, endPoint y: 288, distance: 77.4
click at [561, 288] on div "**********" at bounding box center [466, 289] width 202 height 323
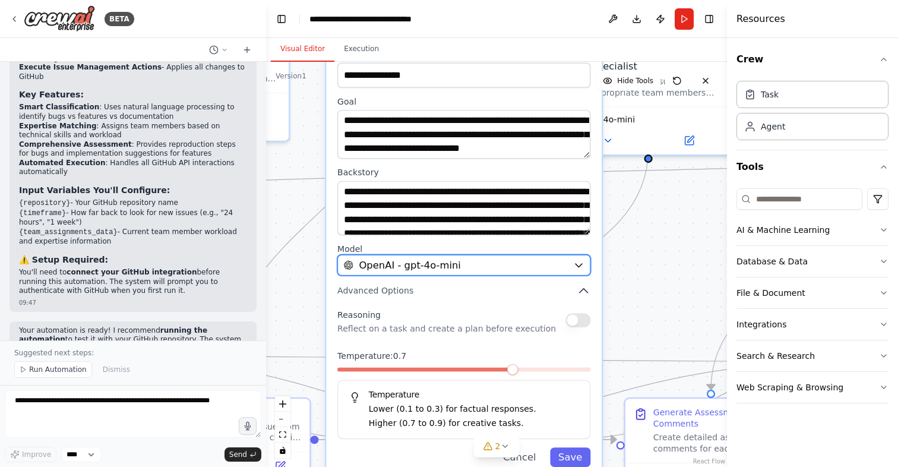
click at [542, 271] on div "OpenAI - gpt-4o-mini" at bounding box center [456, 265] width 224 height 14
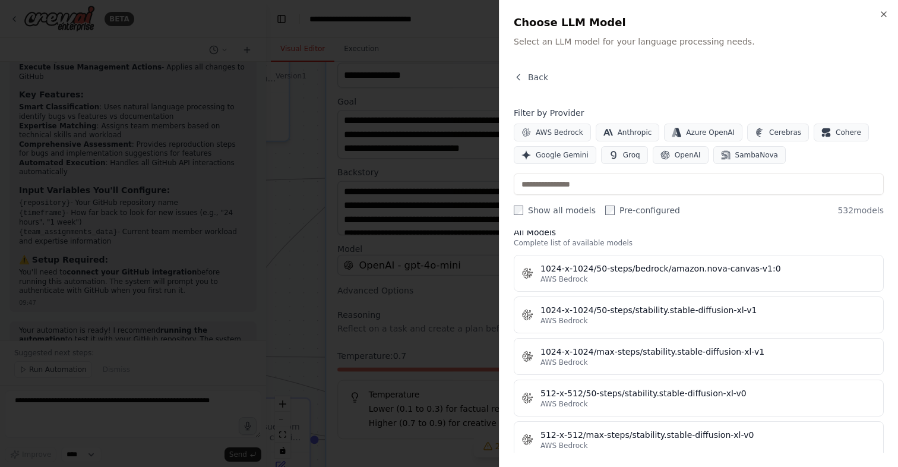
scroll to position [298, 0]
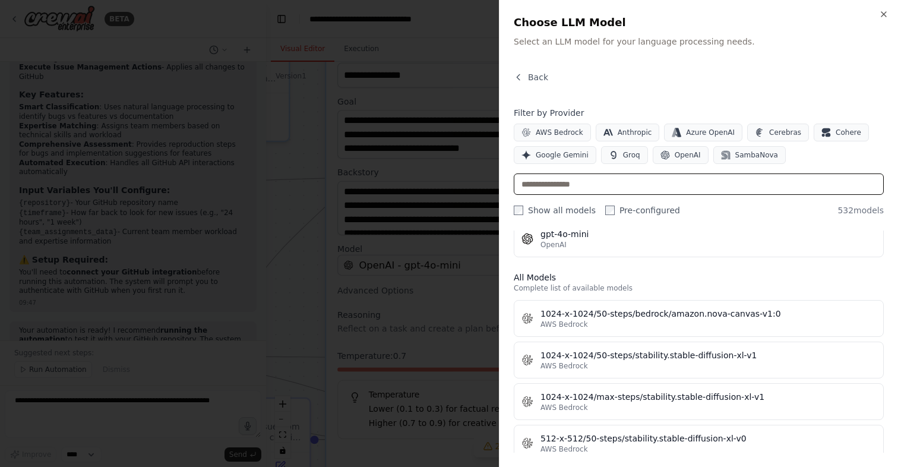
click at [554, 192] on input "text" at bounding box center [699, 183] width 370 height 21
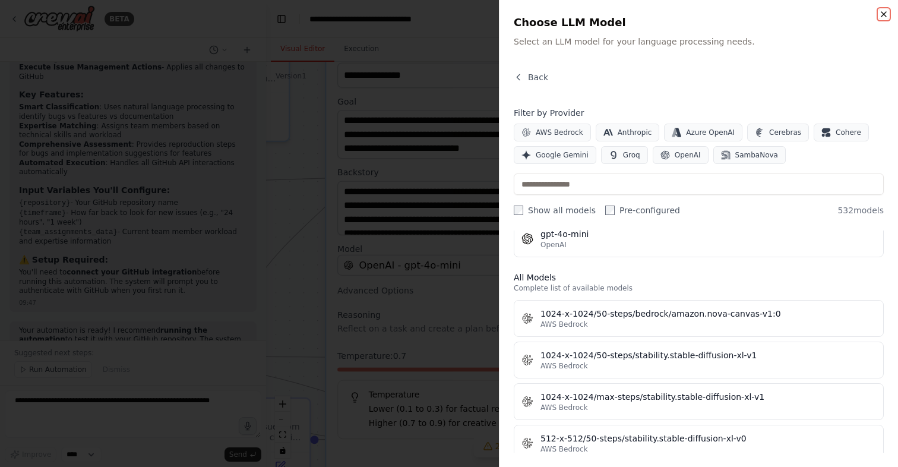
click at [885, 15] on icon "button" at bounding box center [884, 14] width 5 height 5
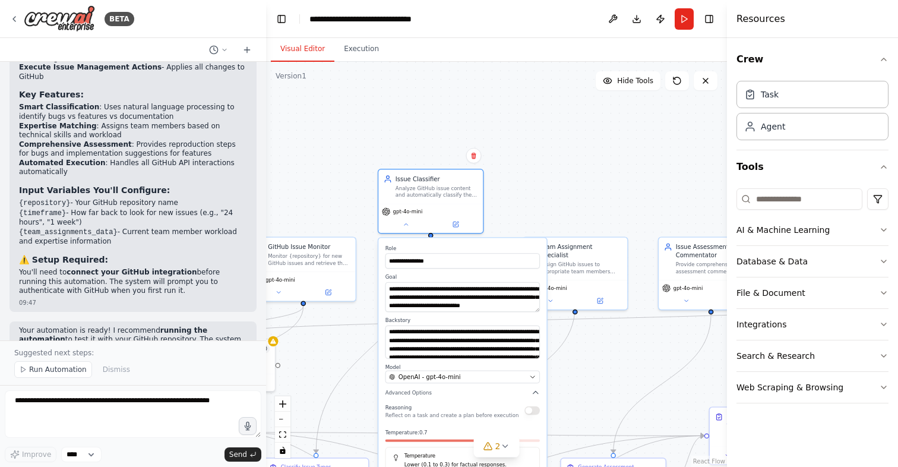
drag, startPoint x: 613, startPoint y: 192, endPoint x: 613, endPoint y: 339, distance: 146.7
click at [613, 339] on div ".deletable-edge-delete-btn { width: 20px; height: 20px; border: 0px solid #ffff…" at bounding box center [496, 264] width 461 height 405
click at [341, 185] on div ".deletable-edge-delete-btn { width: 20px; height: 20px; border: 0px solid #ffff…" at bounding box center [496, 264] width 461 height 405
click at [405, 225] on icon at bounding box center [406, 222] width 7 height 7
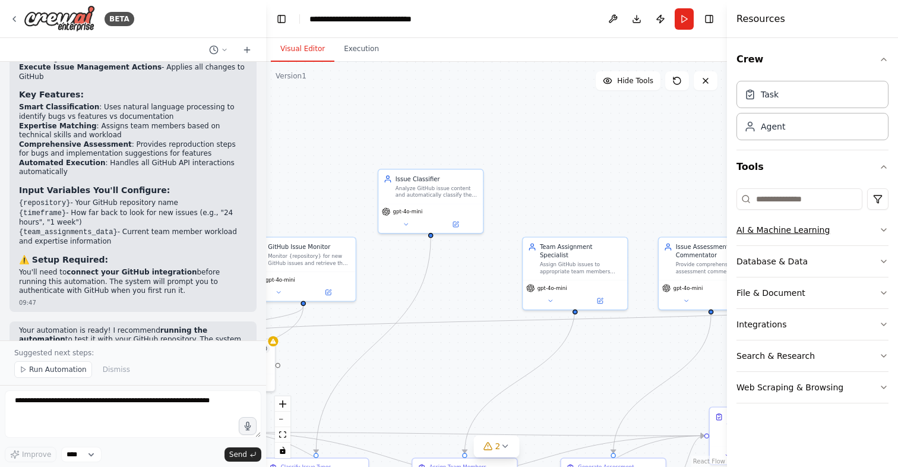
click at [785, 217] on button "AI & Machine Learning" at bounding box center [813, 229] width 152 height 31
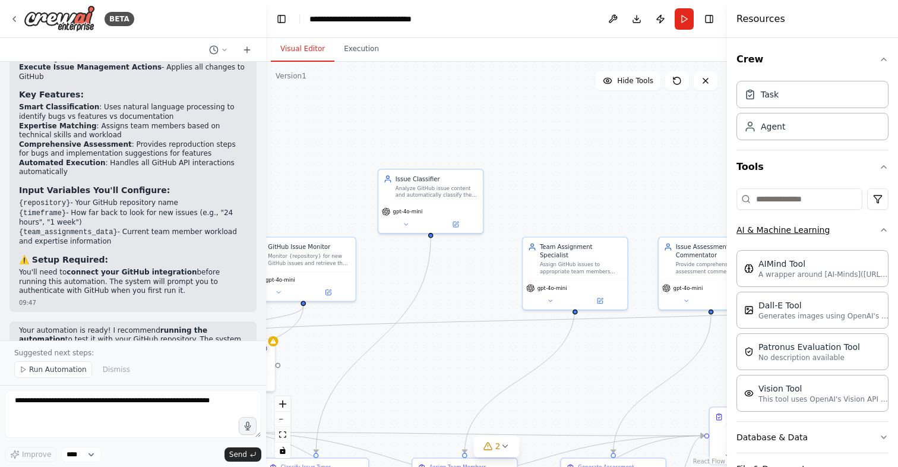
click at [785, 222] on button "AI & Machine Learning" at bounding box center [813, 229] width 152 height 31
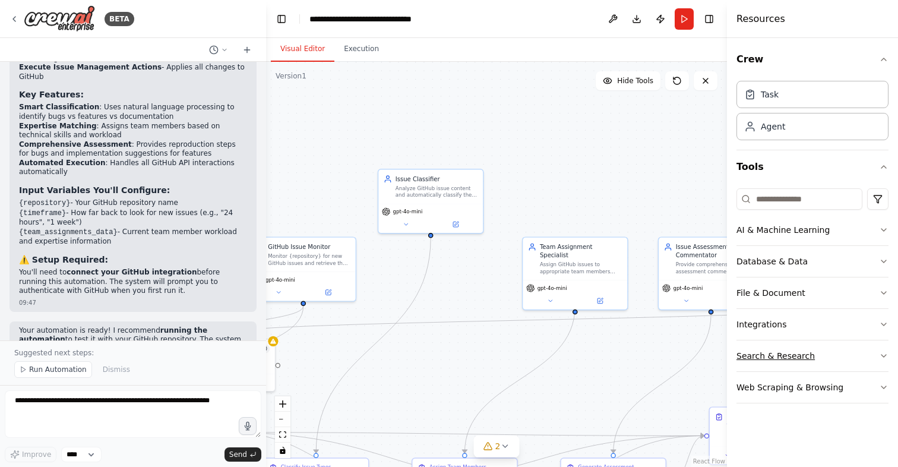
click at [775, 351] on button "Search & Research" at bounding box center [813, 355] width 152 height 31
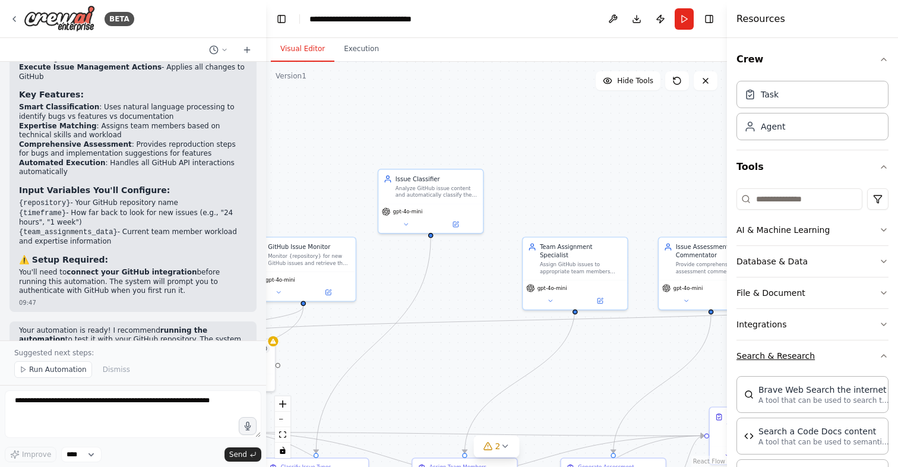
click at [775, 351] on button "Search & Research" at bounding box center [813, 355] width 152 height 31
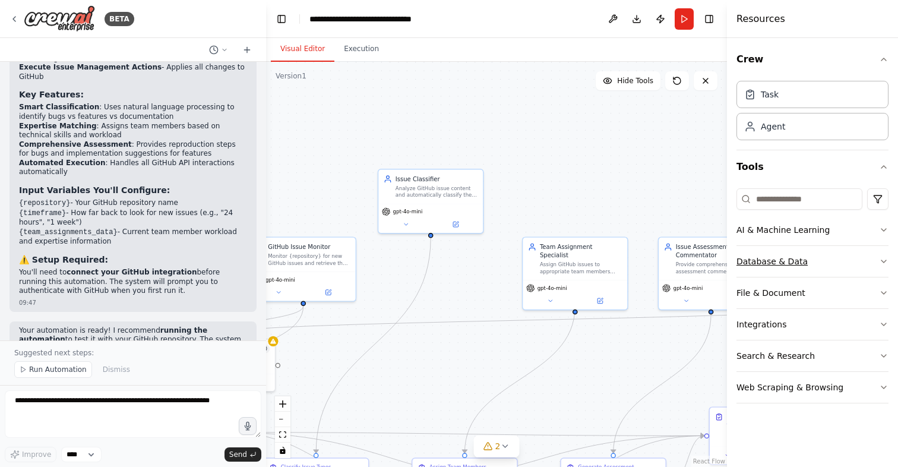
click at [776, 262] on button "Database & Data" at bounding box center [813, 261] width 152 height 31
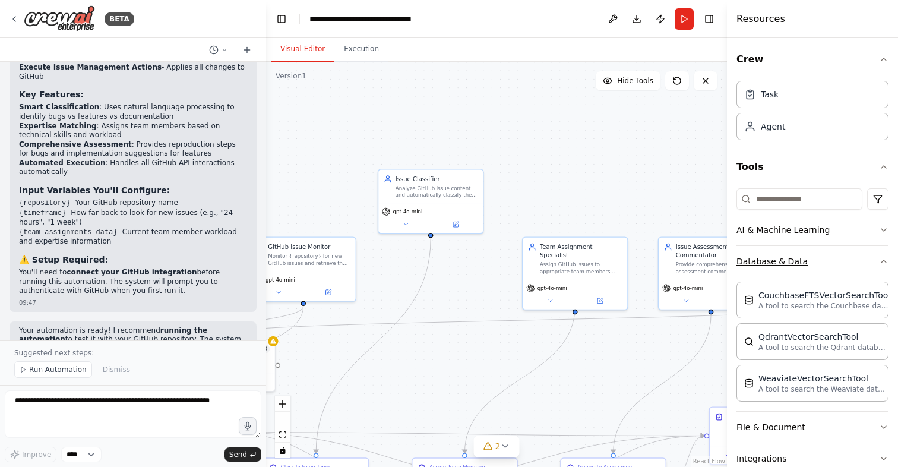
click at [776, 262] on button "Database & Data" at bounding box center [813, 261] width 152 height 31
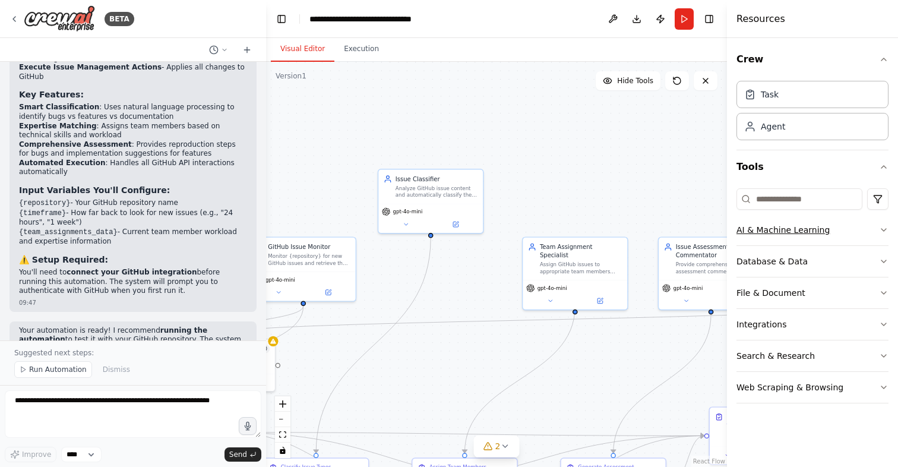
click at [801, 225] on button "AI & Machine Learning" at bounding box center [813, 229] width 152 height 31
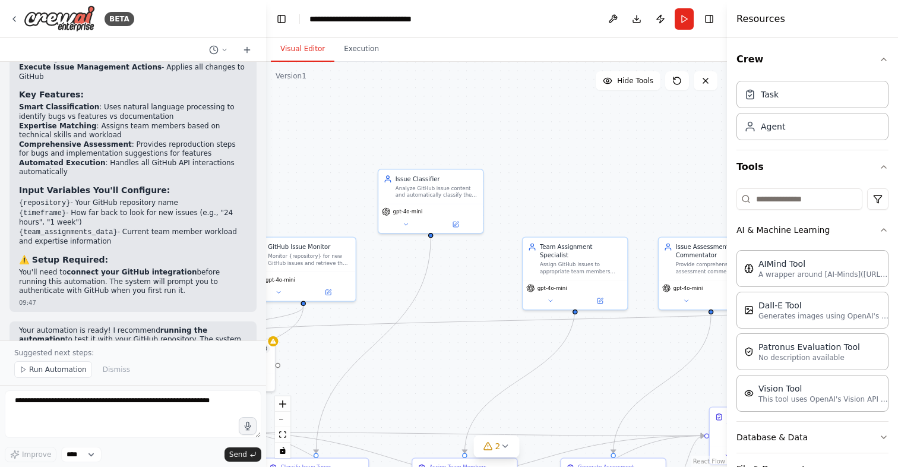
click at [387, 136] on div ".deletable-edge-delete-btn { width: 20px; height: 20px; border: 0px solid #ffff…" at bounding box center [496, 264] width 461 height 405
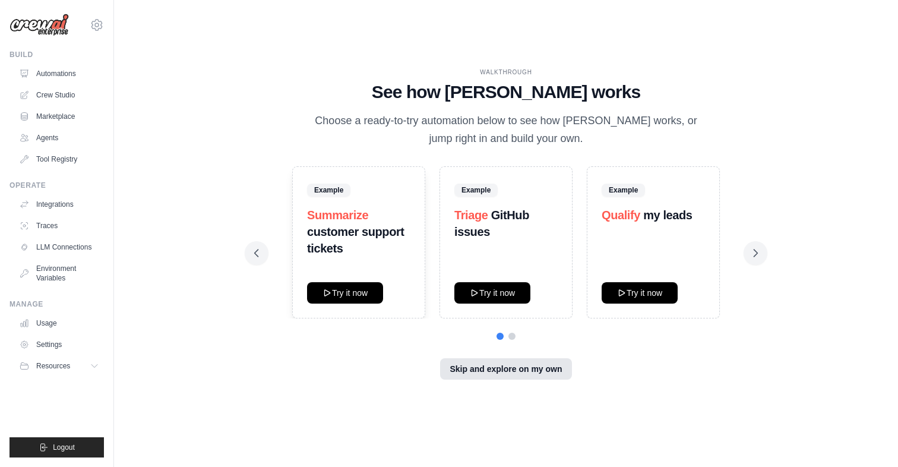
click at [523, 372] on button "Skip and explore on my own" at bounding box center [505, 368] width 131 height 21
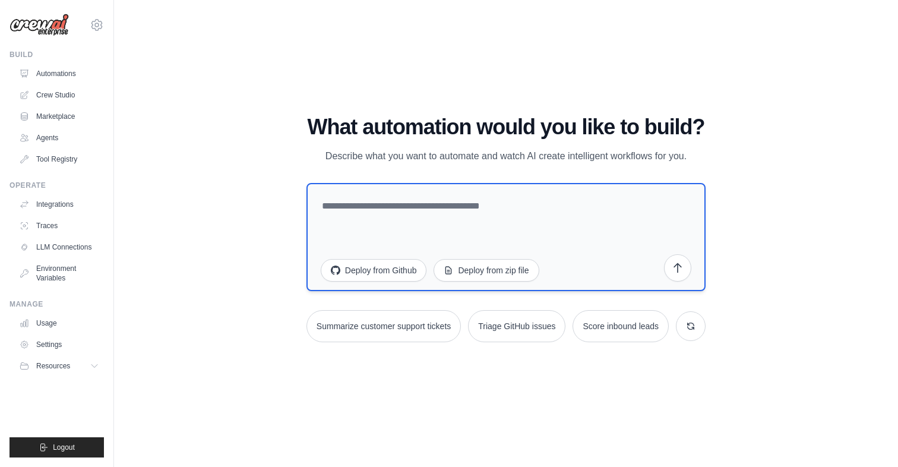
click at [367, 216] on textarea at bounding box center [506, 237] width 399 height 108
click at [689, 324] on icon at bounding box center [691, 326] width 10 height 10
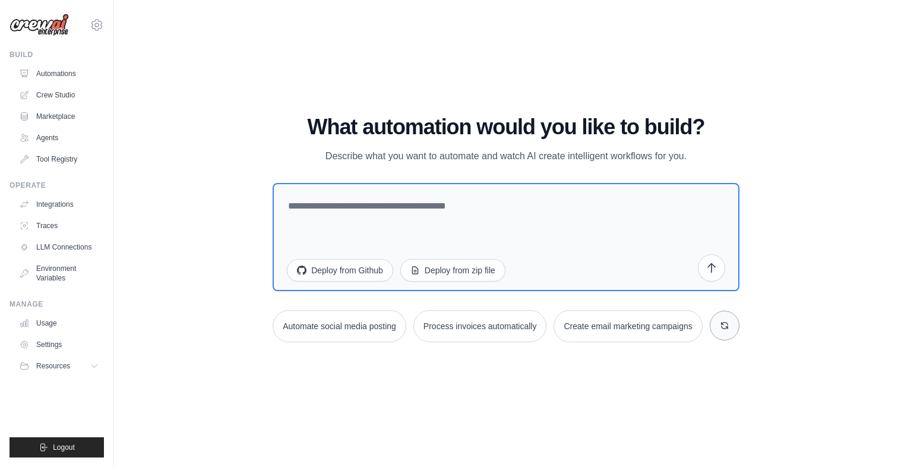
click at [720, 323] on icon at bounding box center [725, 326] width 10 height 10
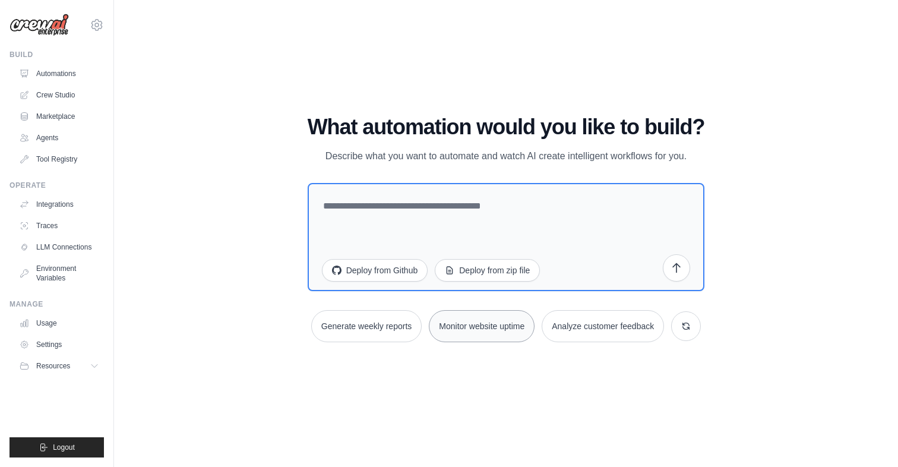
click at [502, 332] on button "Monitor website uptime" at bounding box center [482, 326] width 106 height 32
type textarea "**********"
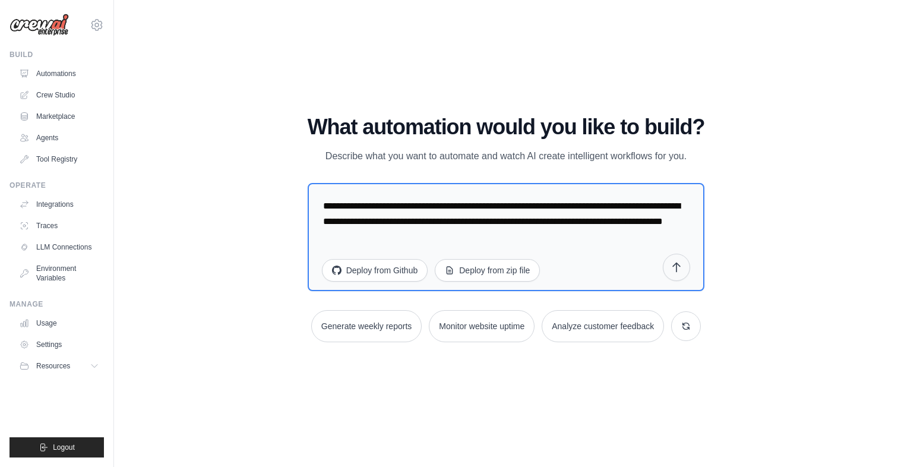
click at [683, 270] on button "submit" at bounding box center [676, 267] width 27 height 27
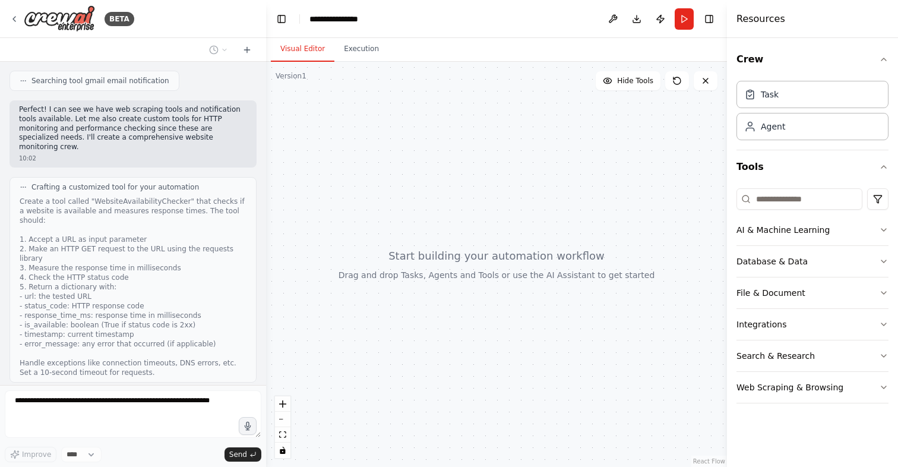
scroll to position [362, 0]
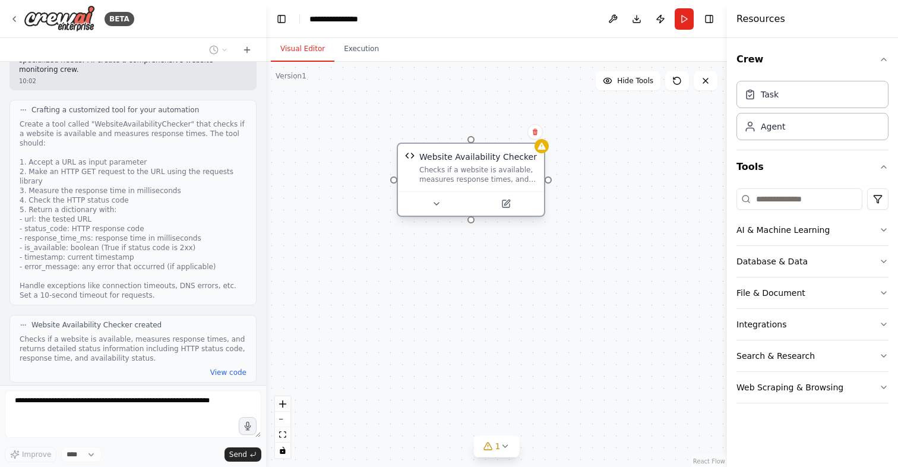
drag, startPoint x: 514, startPoint y: 268, endPoint x: 510, endPoint y: 150, distance: 118.3
click at [510, 150] on div "Website Availability Checker Checks if a website is available, measures respons…" at bounding box center [471, 168] width 146 height 48
click at [436, 203] on icon at bounding box center [436, 204] width 5 height 2
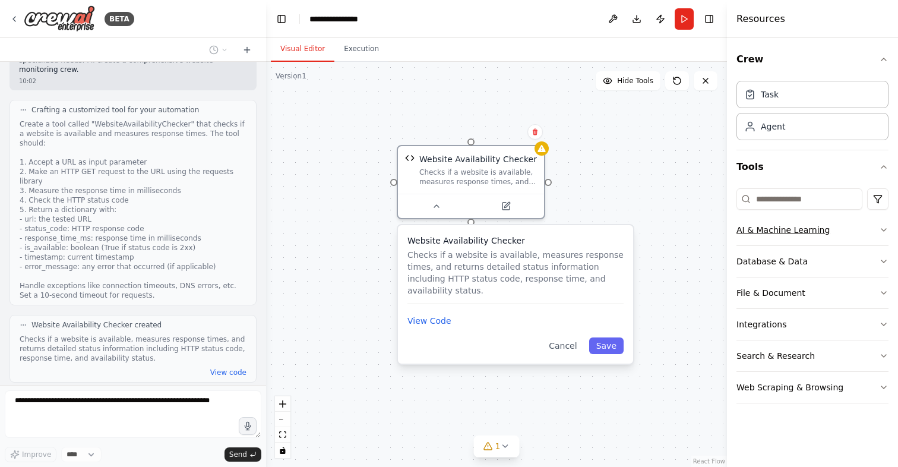
click at [808, 228] on button "AI & Machine Learning" at bounding box center [813, 229] width 152 height 31
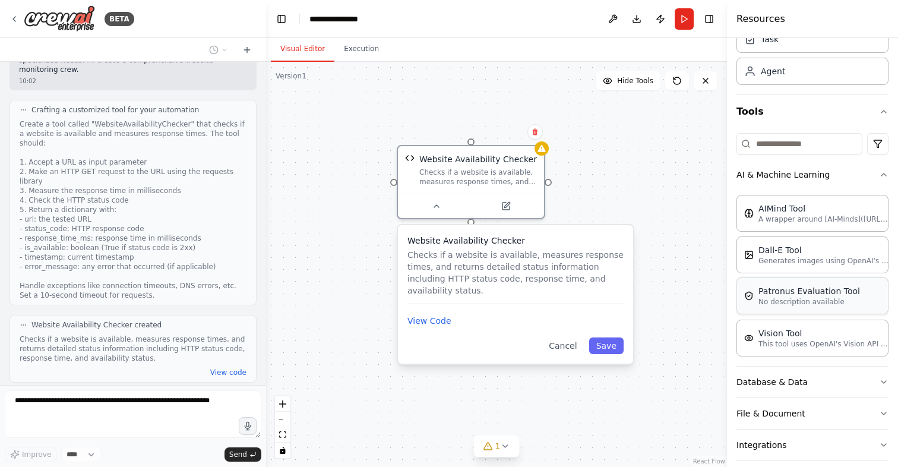
scroll to position [131, 0]
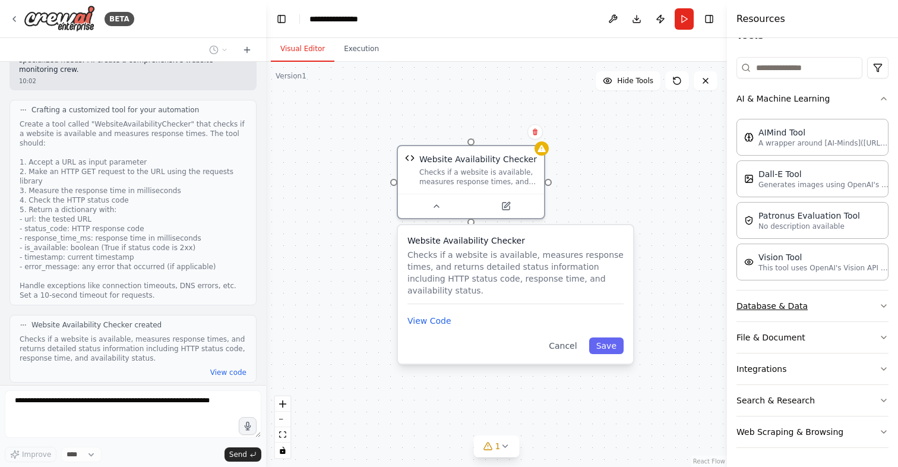
click at [776, 301] on button "Database & Data" at bounding box center [813, 306] width 152 height 31
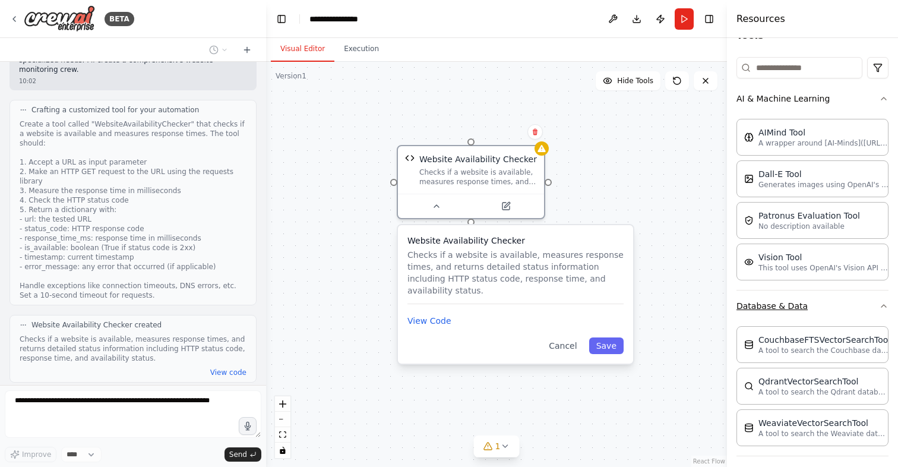
click at [776, 301] on button "Database & Data" at bounding box center [813, 306] width 152 height 31
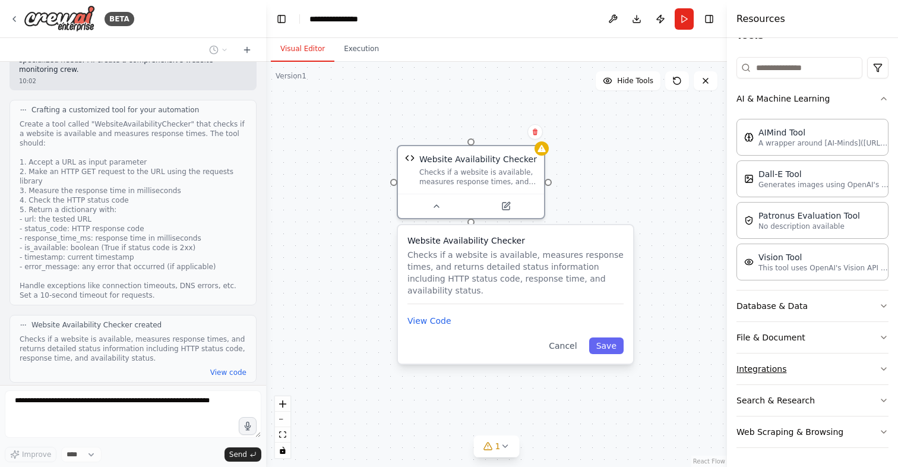
click at [770, 368] on button "Integrations" at bounding box center [813, 368] width 152 height 31
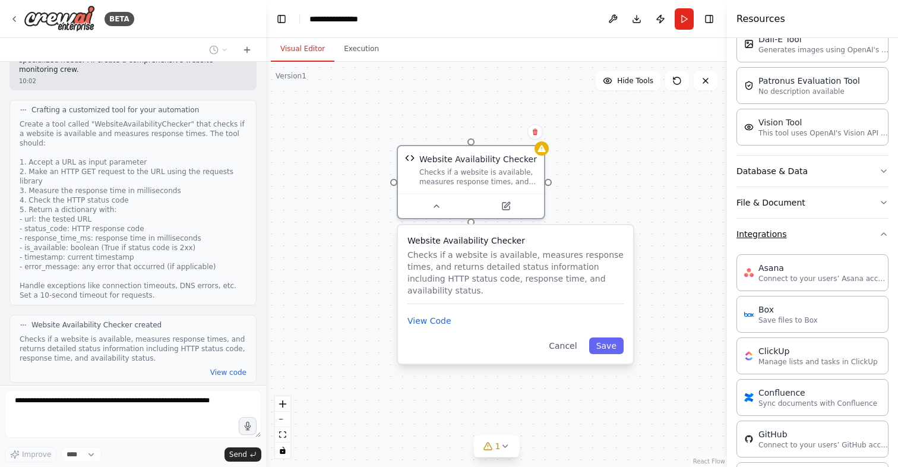
scroll to position [250, 0]
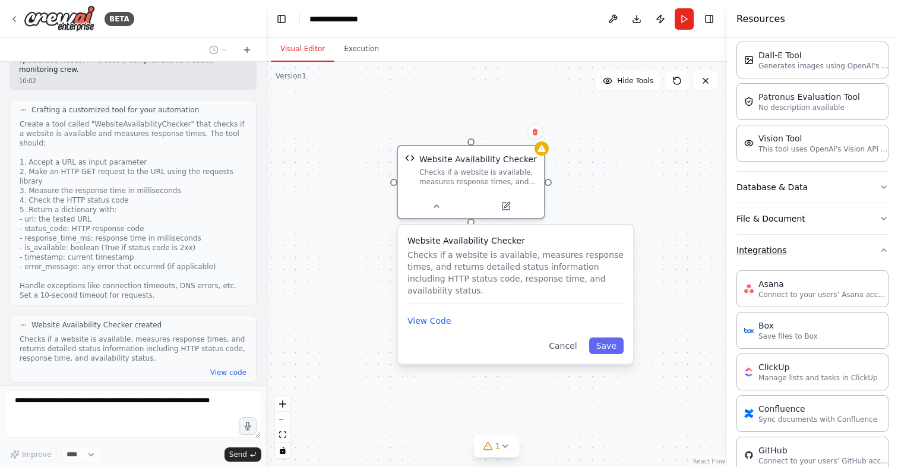
click at [766, 257] on button "Integrations" at bounding box center [813, 250] width 152 height 31
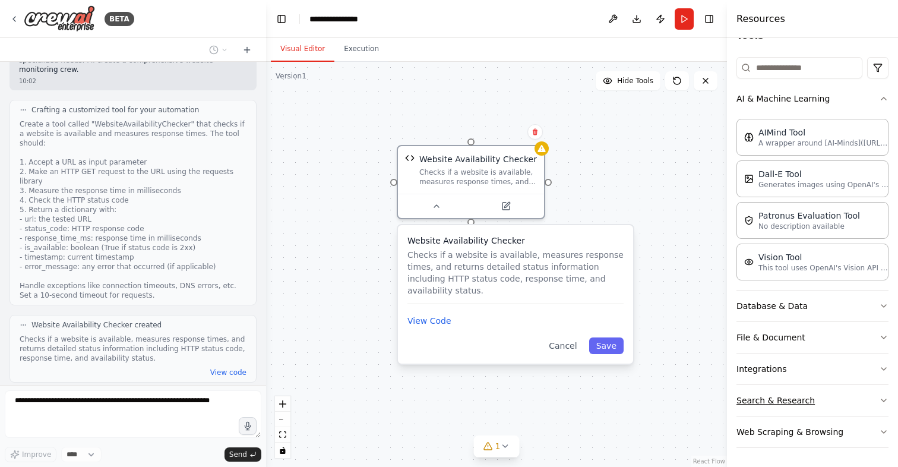
click at [764, 400] on button "Search & Research" at bounding box center [813, 400] width 152 height 31
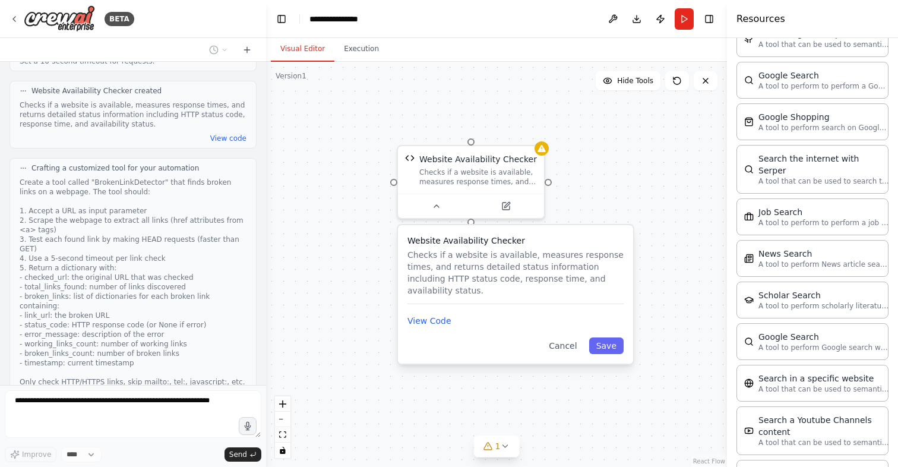
scroll to position [643, 0]
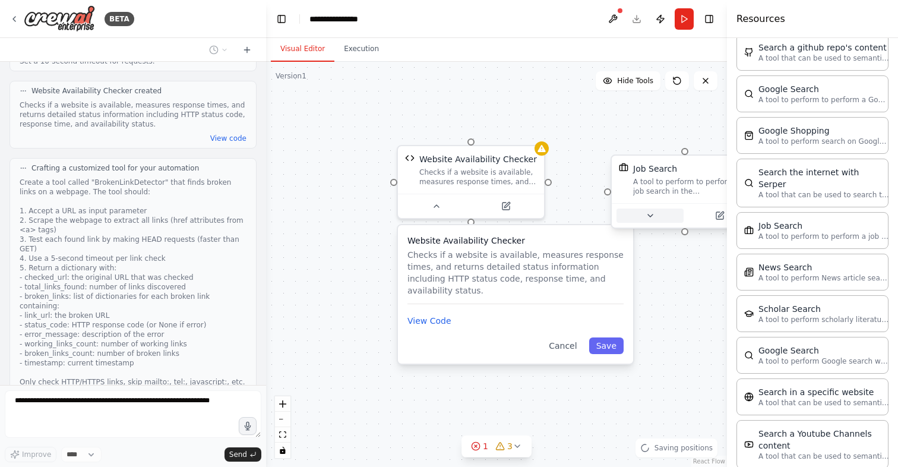
click at [655, 217] on button at bounding box center [650, 216] width 67 height 14
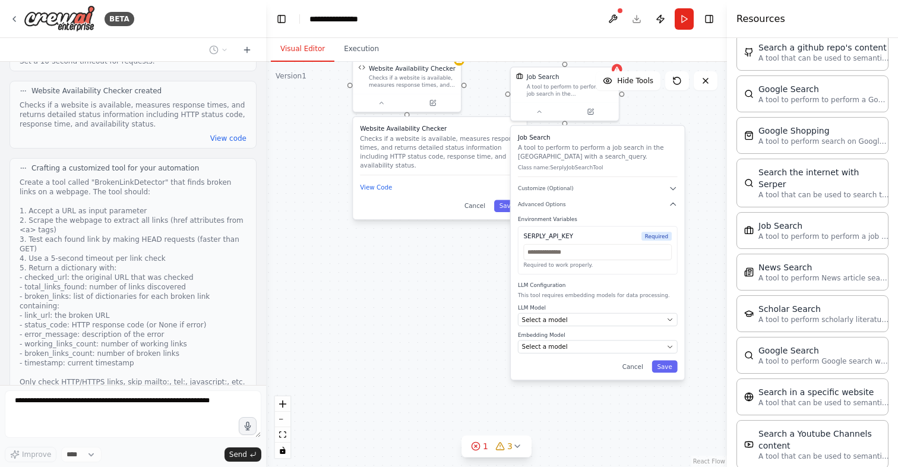
drag, startPoint x: 580, startPoint y: 398, endPoint x: 464, endPoint y: 265, distance: 176.4
click at [464, 265] on div "Website Availability Checker Checks if a website is available, measures respons…" at bounding box center [496, 264] width 461 height 405
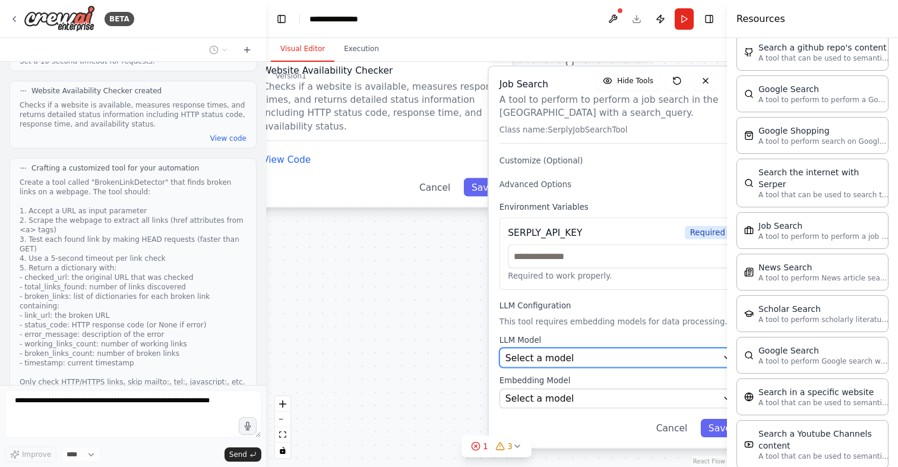
click at [543, 356] on span "Select a model" at bounding box center [540, 357] width 69 height 13
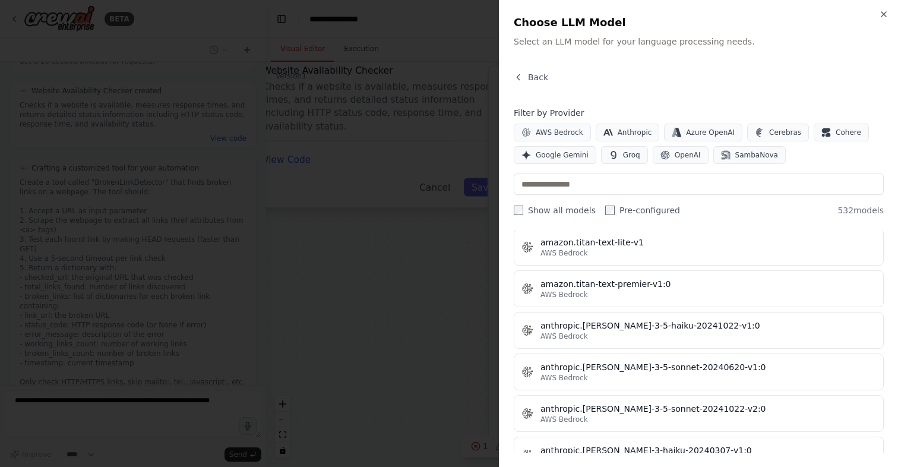
scroll to position [880, 0]
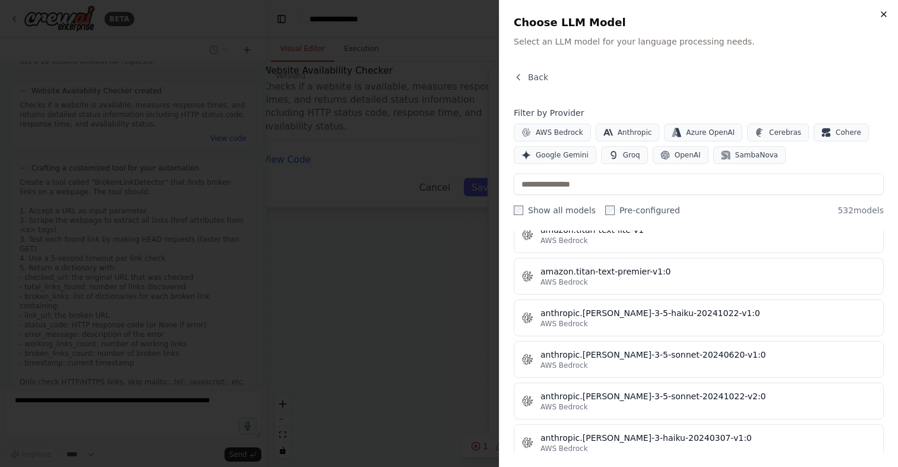
click at [883, 16] on icon "button" at bounding box center [884, 15] width 10 height 10
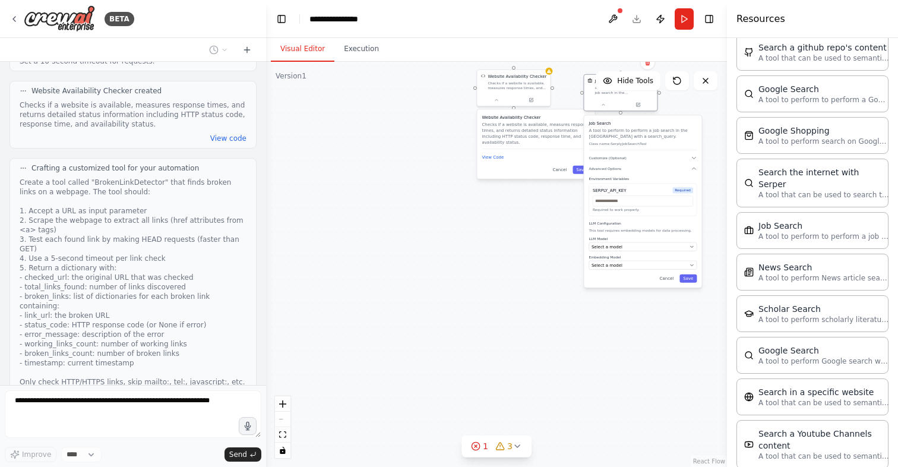
click at [640, 111] on div "Job Search A tool to perform to perform a job search in the [GEOGRAPHIC_DATA] w…" at bounding box center [620, 92] width 74 height 37
click at [642, 102] on button at bounding box center [638, 104] width 34 height 7
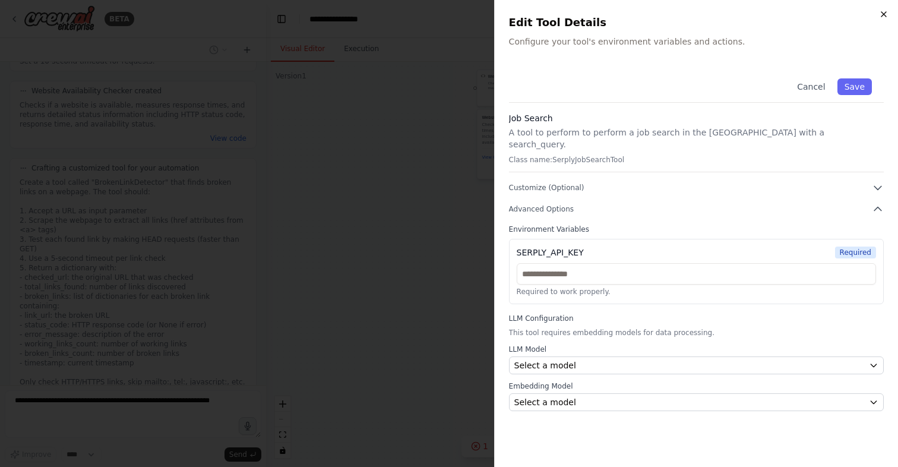
click at [881, 17] on icon "button" at bounding box center [884, 15] width 10 height 10
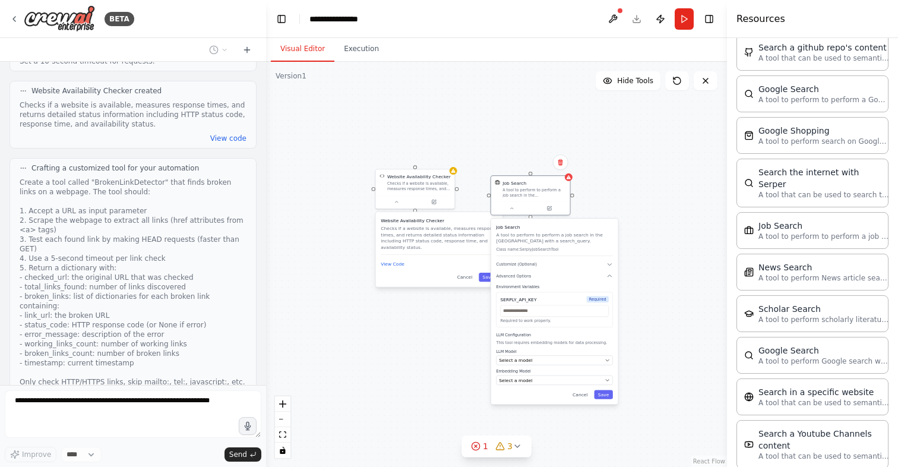
drag, startPoint x: 535, startPoint y: 238, endPoint x: 437, endPoint y: 351, distance: 150.3
click at [437, 351] on div "Website Availability Checker Checks if a website is available, measures respons…" at bounding box center [496, 264] width 461 height 405
click at [560, 162] on icon at bounding box center [560, 161] width 7 height 7
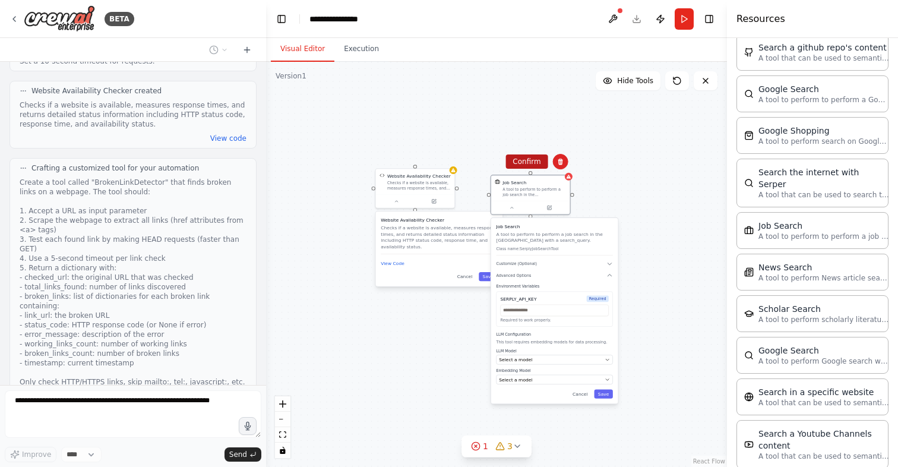
click at [532, 161] on button "Confirm" at bounding box center [527, 161] width 42 height 14
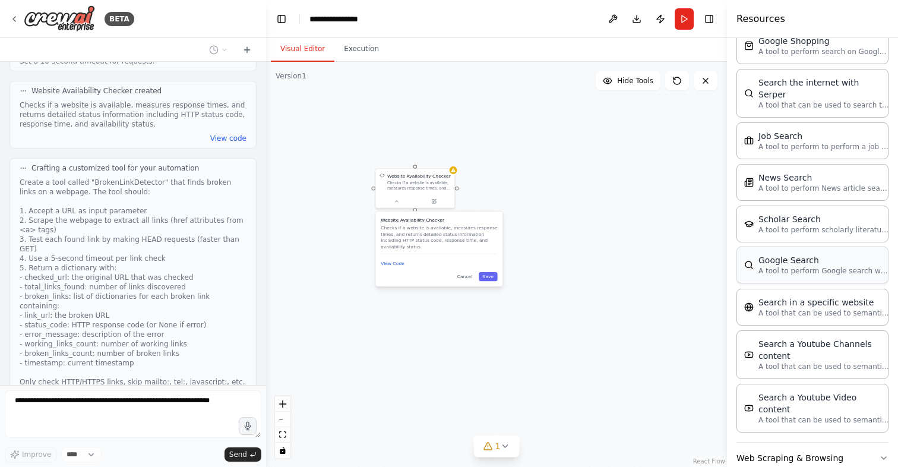
scroll to position [735, 0]
click at [807, 440] on button "Web Scraping & Browsing" at bounding box center [813, 455] width 152 height 31
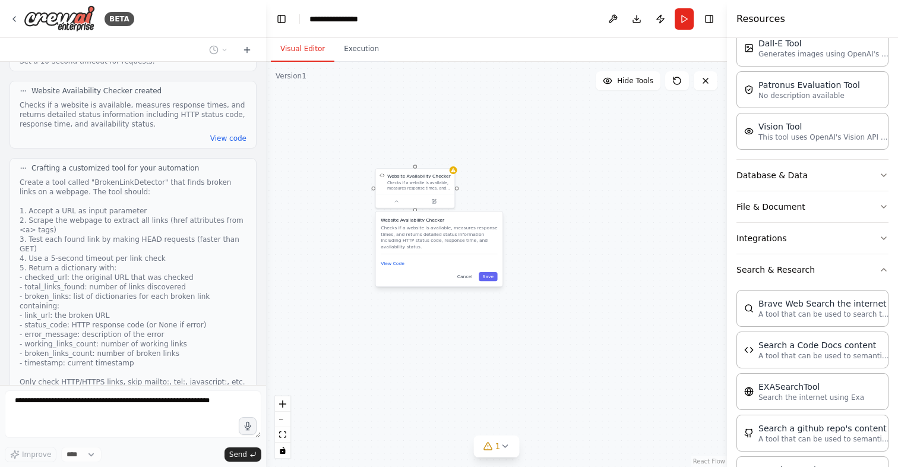
scroll to position [0, 0]
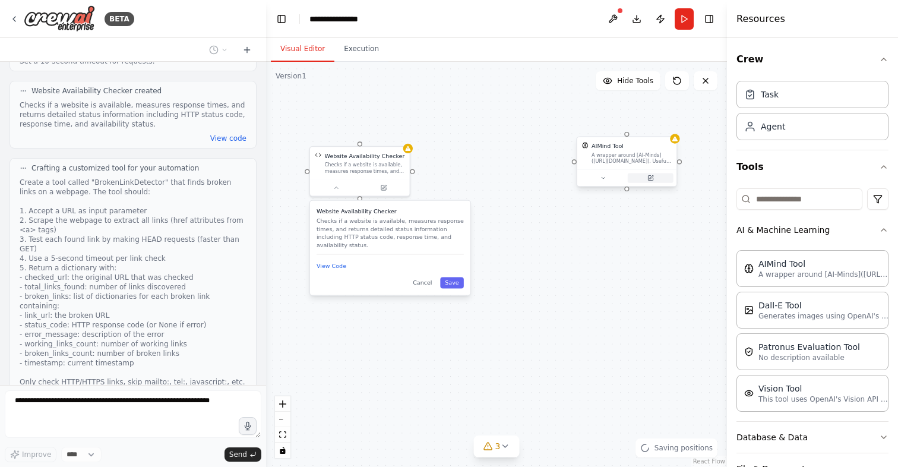
click at [644, 176] on button at bounding box center [651, 178] width 46 height 10
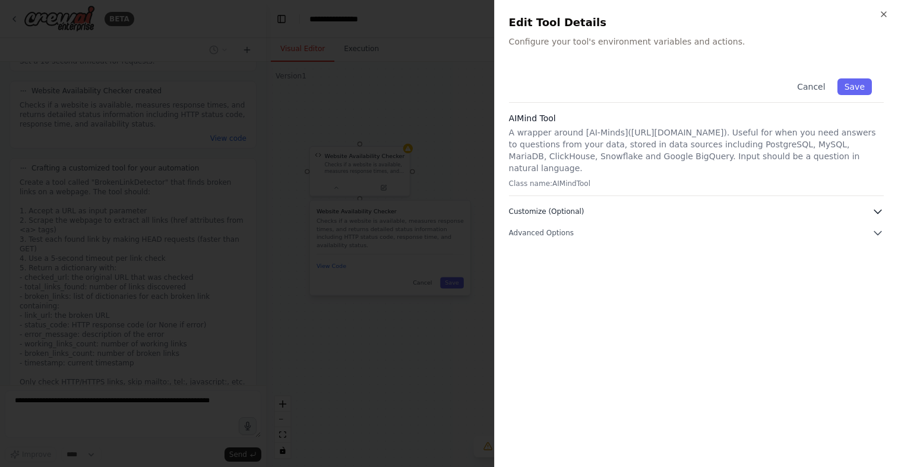
click at [568, 207] on span "Customize (Optional)" at bounding box center [546, 212] width 75 height 10
click at [558, 228] on span "Advanced Options" at bounding box center [541, 233] width 65 height 10
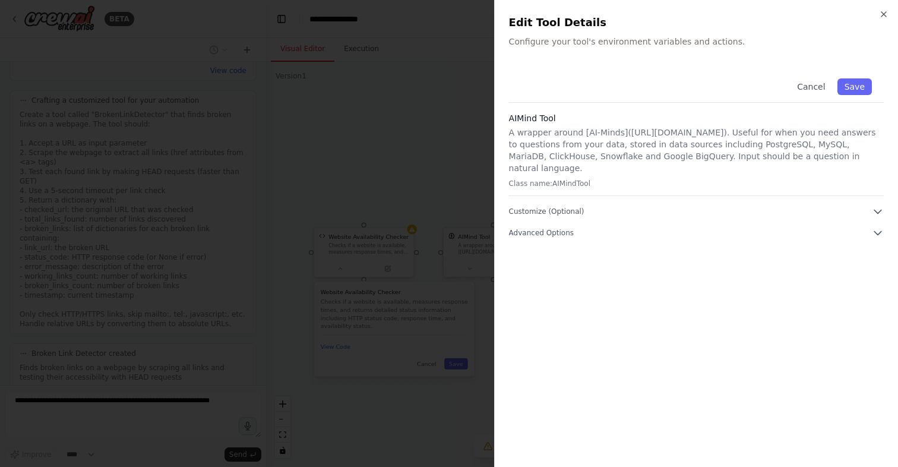
click at [564, 138] on p "A wrapper around [AI-Minds](https://mindsdb.com/minds). Useful for when you nee…" at bounding box center [696, 151] width 375 height 48
click at [886, 12] on icon "button" at bounding box center [884, 15] width 10 height 10
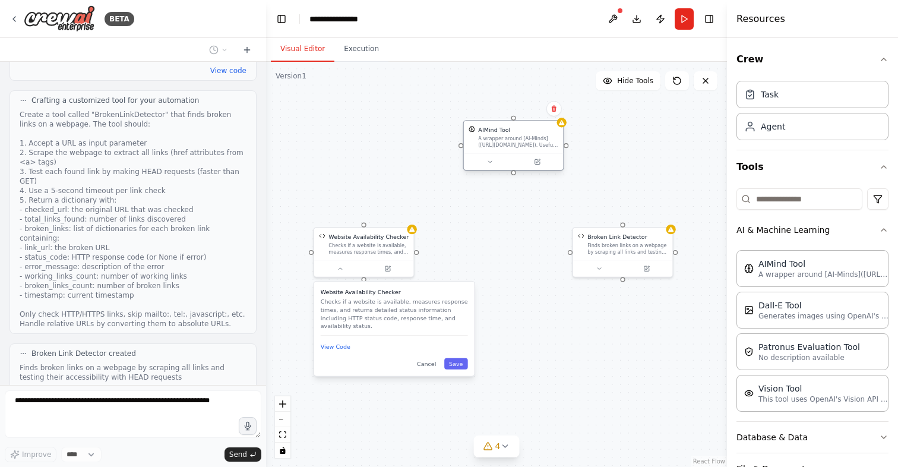
drag, startPoint x: 510, startPoint y: 234, endPoint x: 528, endPoint y: 131, distance: 104.3
click at [528, 131] on div "AIMind Tool" at bounding box center [518, 130] width 80 height 8
click at [498, 146] on div "A wrapper around [AI-Minds](https://mindsdb.com/minds). Useful for when you nee…" at bounding box center [518, 141] width 80 height 13
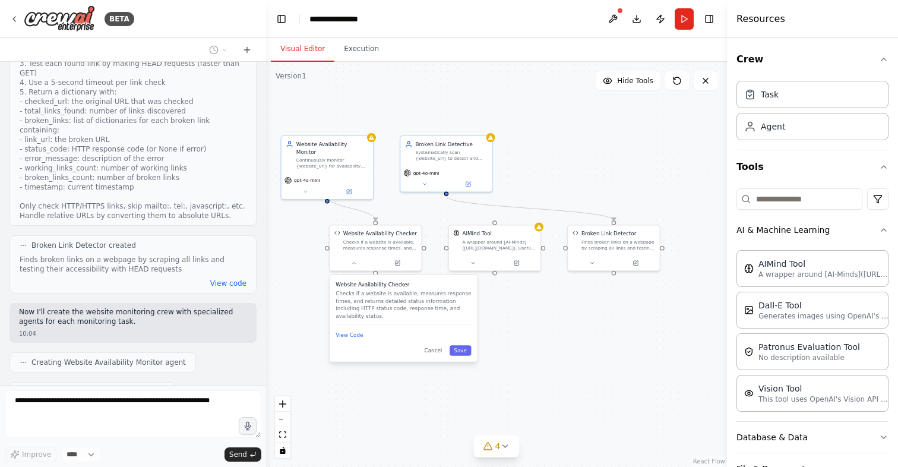
scroll to position [812, 0]
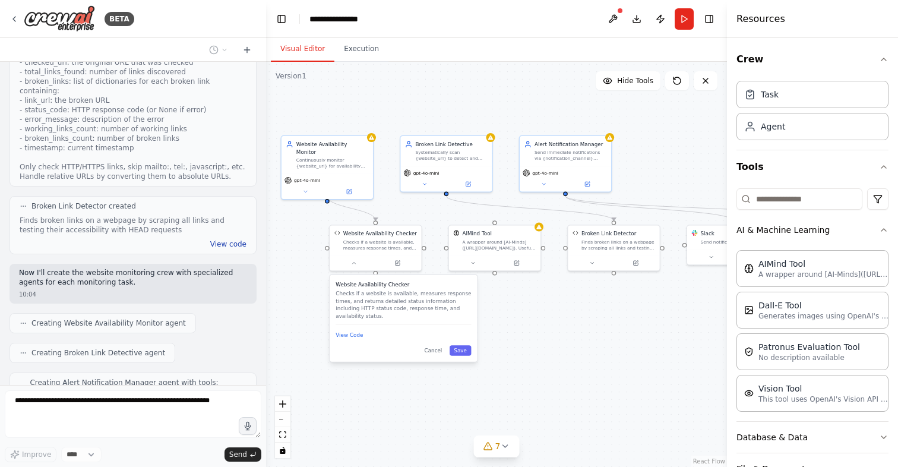
click at [219, 239] on button "View code" at bounding box center [228, 244] width 36 height 10
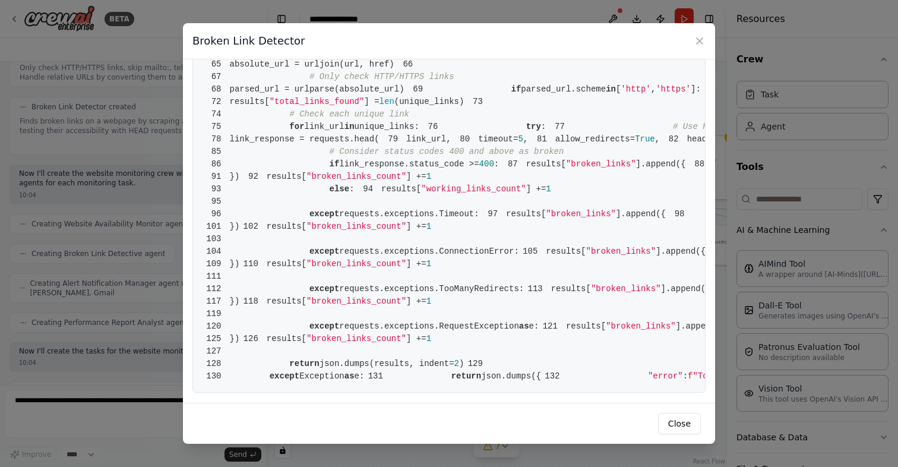
scroll to position [940, 0]
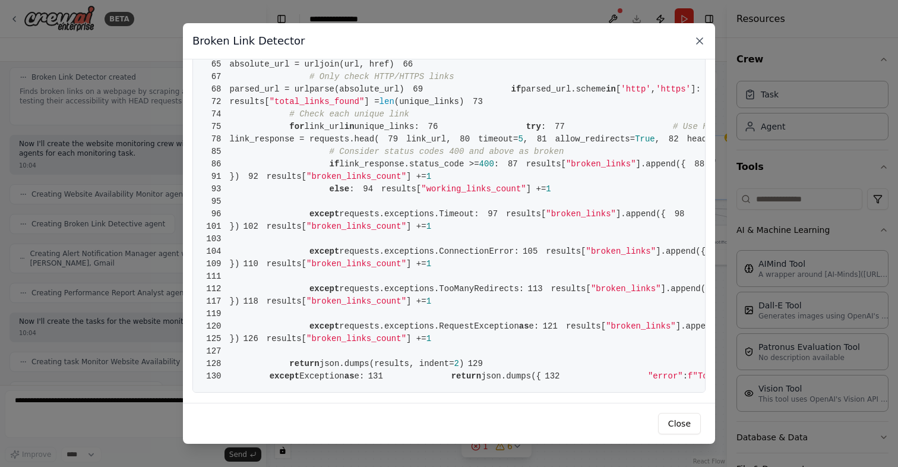
click at [702, 38] on icon at bounding box center [700, 41] width 12 height 12
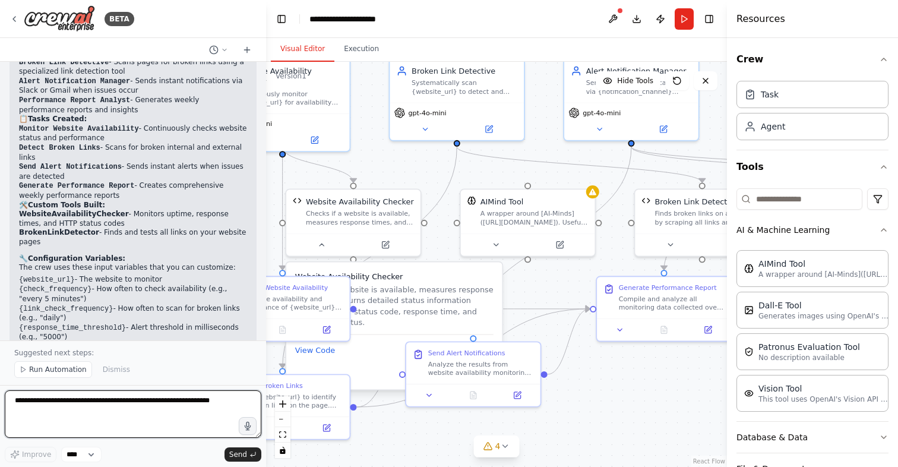
scroll to position [1611, 0]
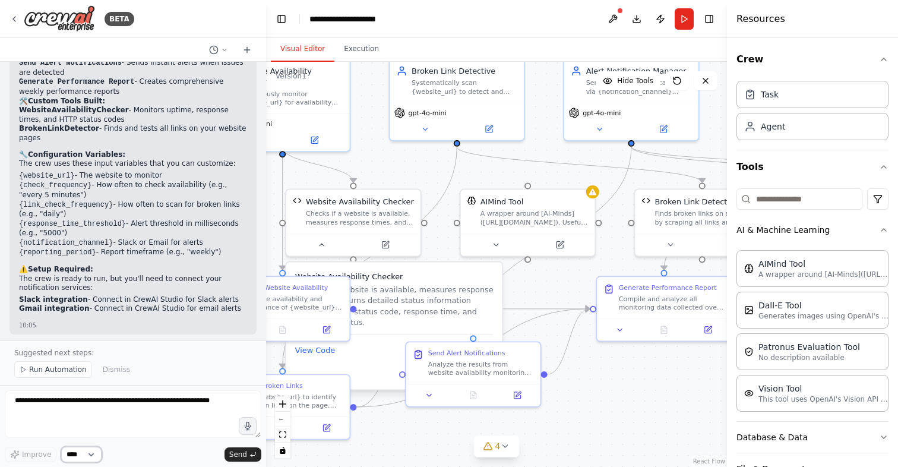
click at [84, 460] on select "****" at bounding box center [81, 454] width 40 height 15
click at [61, 447] on select "****" at bounding box center [81, 454] width 40 height 15
click at [87, 456] on select "****" at bounding box center [81, 454] width 40 height 15
click at [140, 456] on div "Improve **** Send" at bounding box center [133, 454] width 257 height 15
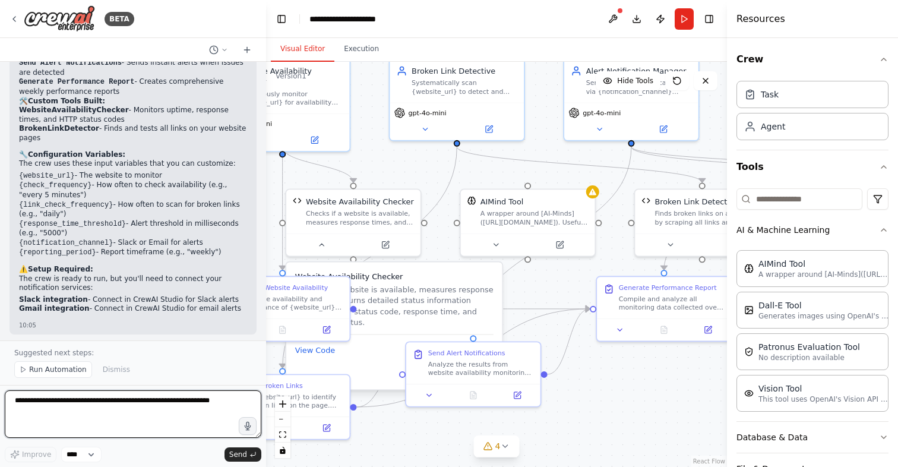
click at [57, 405] on textarea at bounding box center [133, 414] width 257 height 48
drag, startPoint x: 257, startPoint y: 435, endPoint x: 264, endPoint y: 423, distance: 13.6
click at [264, 423] on div "BETA Set up a crew that continuously monitors your website availability, checks…" at bounding box center [133, 233] width 266 height 467
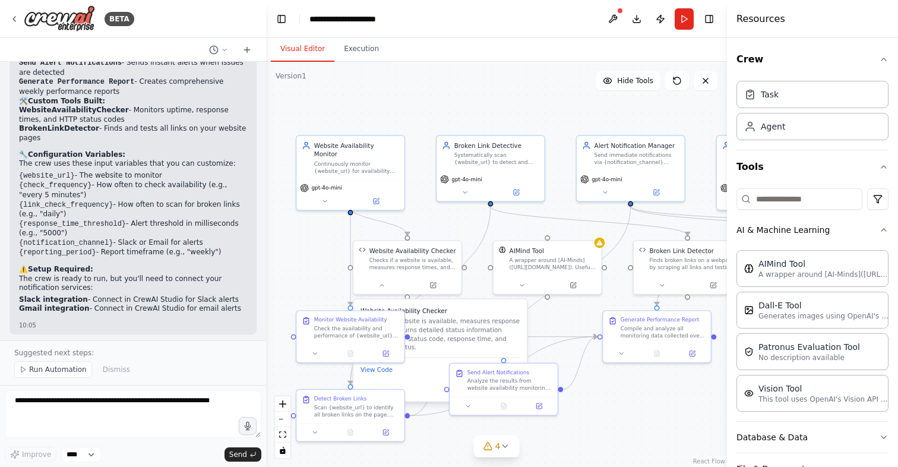
drag, startPoint x: 389, startPoint y: 157, endPoint x: 423, endPoint y: 207, distance: 60.6
click at [424, 207] on div ".deletable-edge-delete-btn { width: 20px; height: 20px; border: 0px solid #ffff…" at bounding box center [496, 264] width 461 height 405
click at [377, 196] on icon at bounding box center [376, 198] width 5 height 5
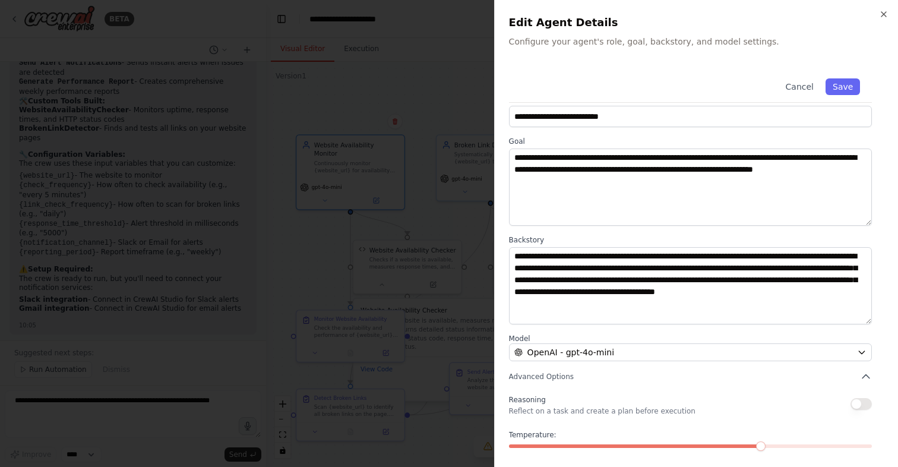
scroll to position [0, 0]
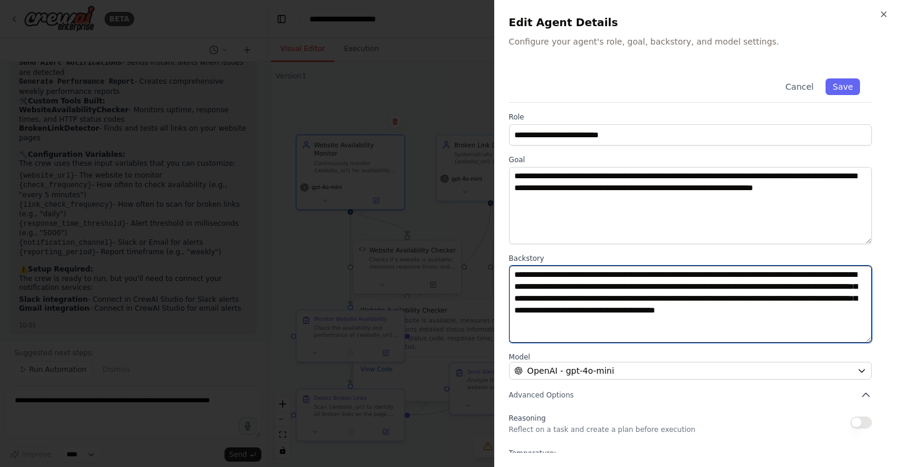
click at [605, 306] on textarea "**********" at bounding box center [690, 304] width 363 height 77
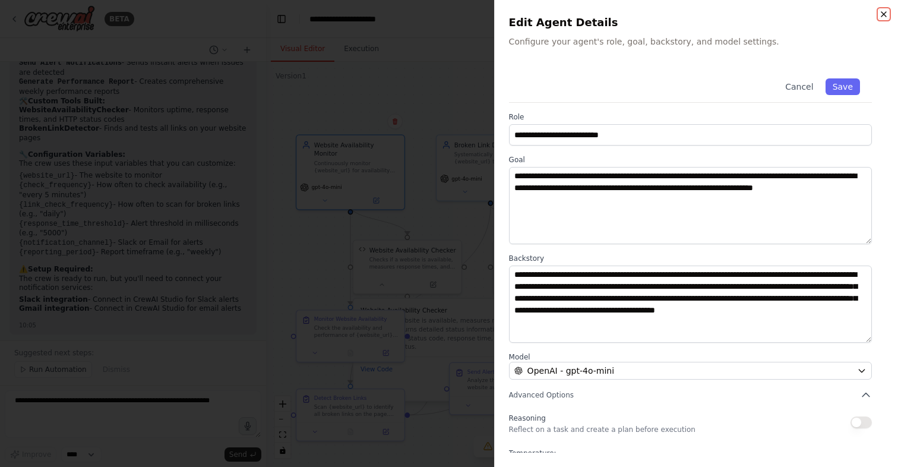
click at [881, 14] on icon "button" at bounding box center [884, 15] width 10 height 10
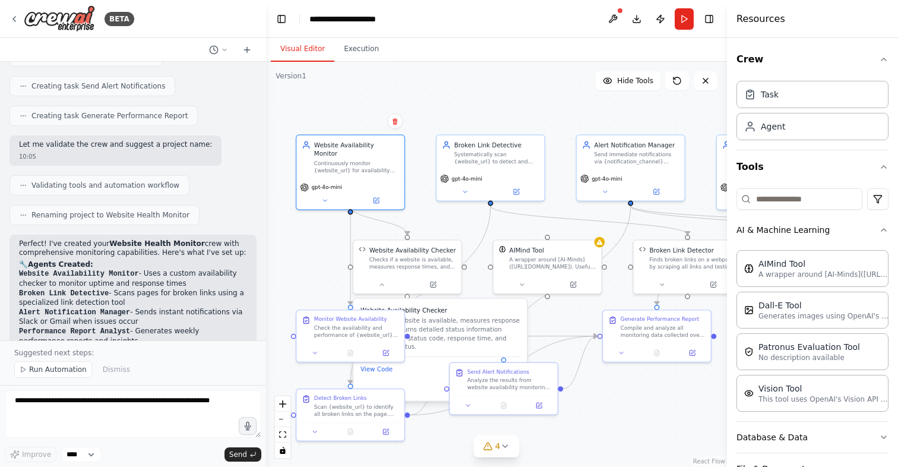
scroll to position [1229, 0]
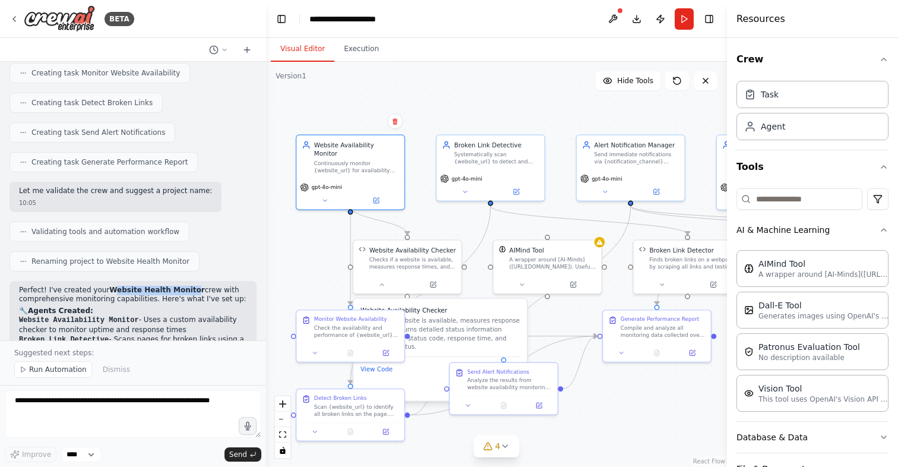
drag, startPoint x: 113, startPoint y: 234, endPoint x: 185, endPoint y: 233, distance: 72.5
click at [185, 286] on strong "Website Health Monitor" at bounding box center [156, 290] width 95 height 8
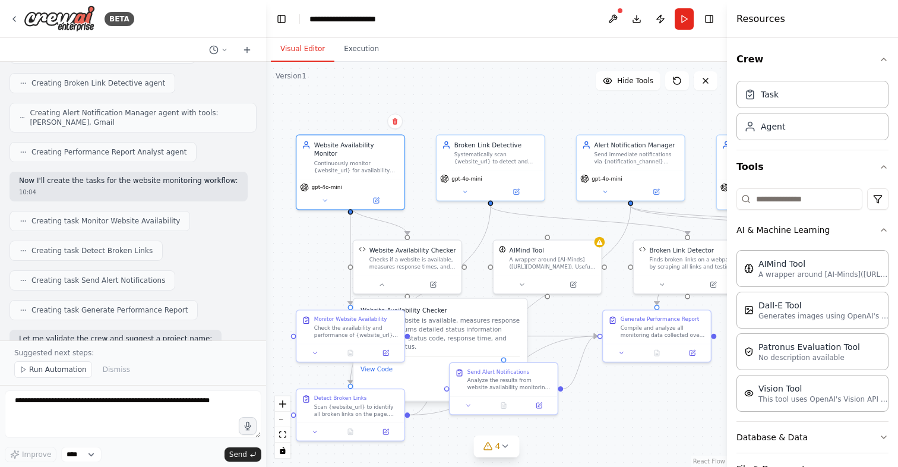
scroll to position [1079, 0]
click at [89, 277] on span "Creating task Send Alert Notifications" at bounding box center [98, 282] width 134 height 10
click at [127, 277] on span "Creating task Send Alert Notifications" at bounding box center [98, 282] width 134 height 10
click at [126, 248] on span "Creating task Detect Broken Links" at bounding box center [91, 253] width 121 height 10
click at [98, 213] on div "Creating task Monitor Website Availability" at bounding box center [100, 223] width 181 height 20
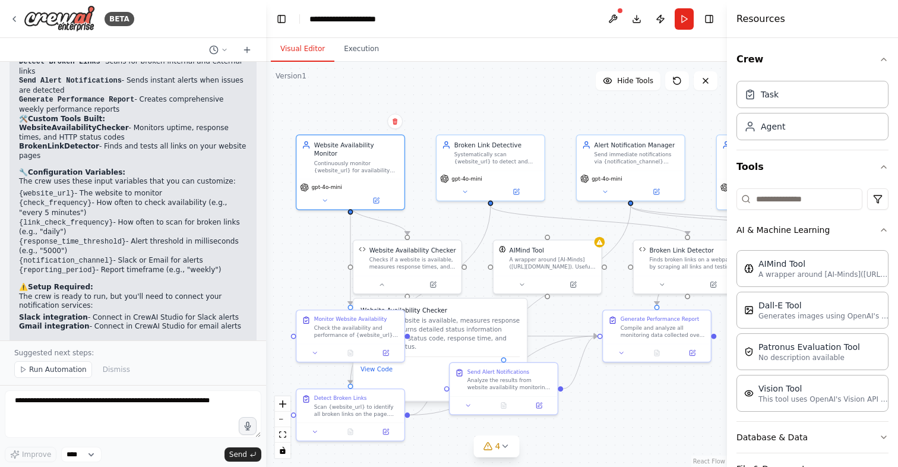
scroll to position [1611, 0]
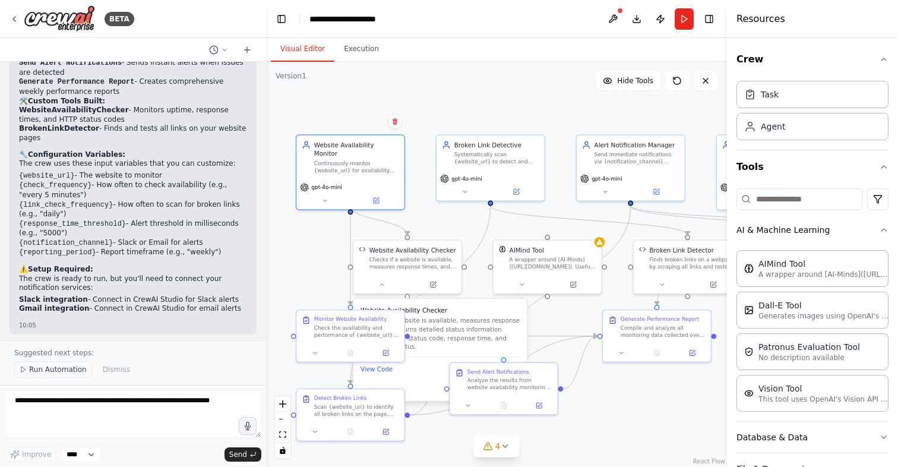
click at [61, 374] on span "Run Automation" at bounding box center [58, 370] width 58 height 10
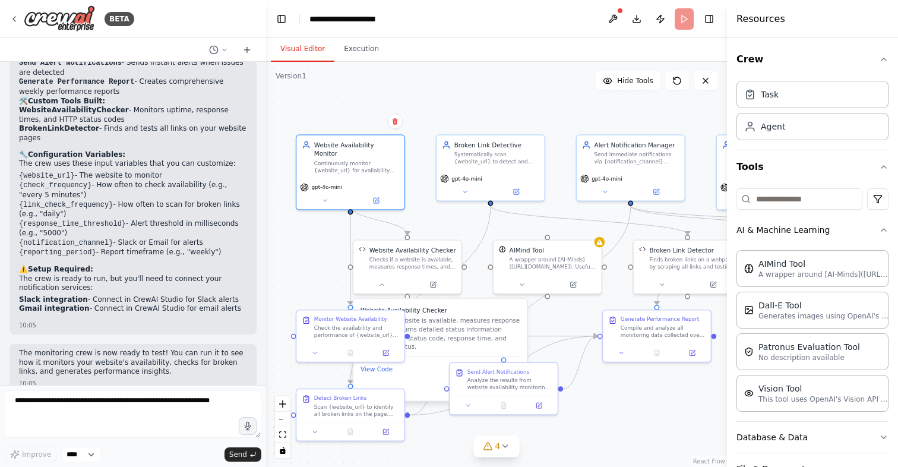
scroll to position [1566, 0]
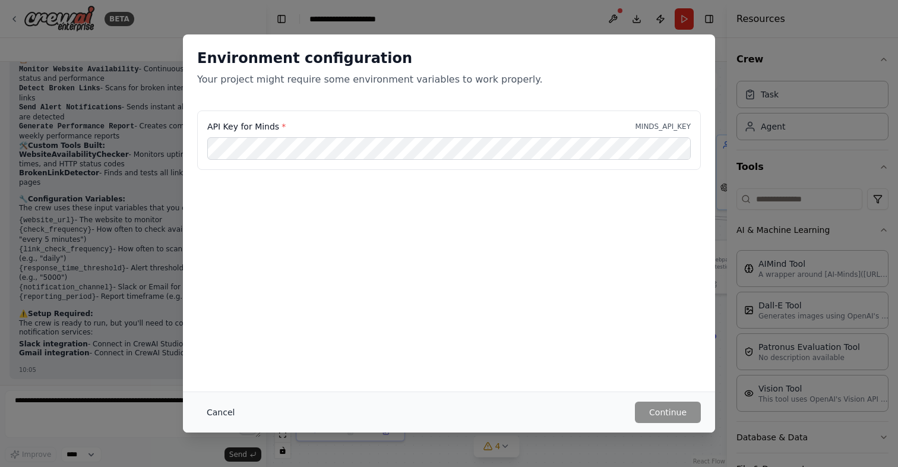
click at [213, 410] on button "Cancel" at bounding box center [220, 412] width 47 height 21
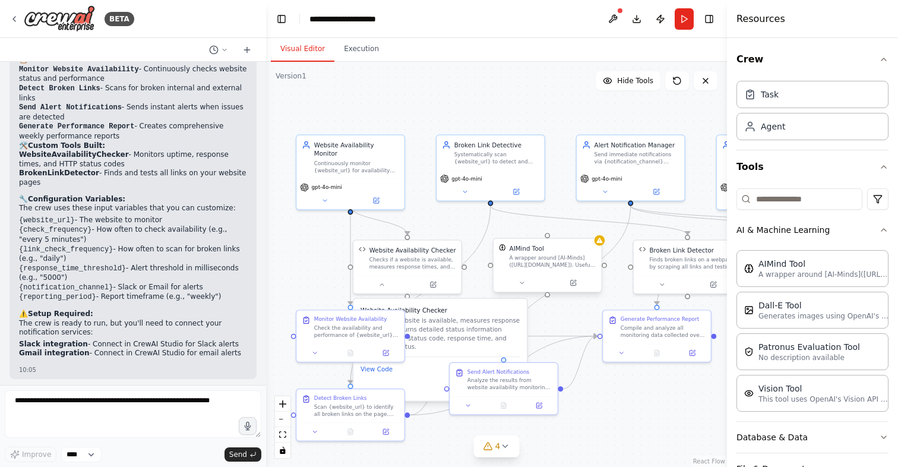
click at [588, 252] on div "AIMind Tool A wrapper around [AI-Minds](https://mindsdb.com/minds). Useful for …" at bounding box center [553, 256] width 87 height 24
click at [595, 228] on icon at bounding box center [592, 226] width 7 height 7
click at [558, 227] on button "Confirm" at bounding box center [559, 226] width 42 height 14
click at [556, 228] on button "Confirm" at bounding box center [558, 226] width 42 height 14
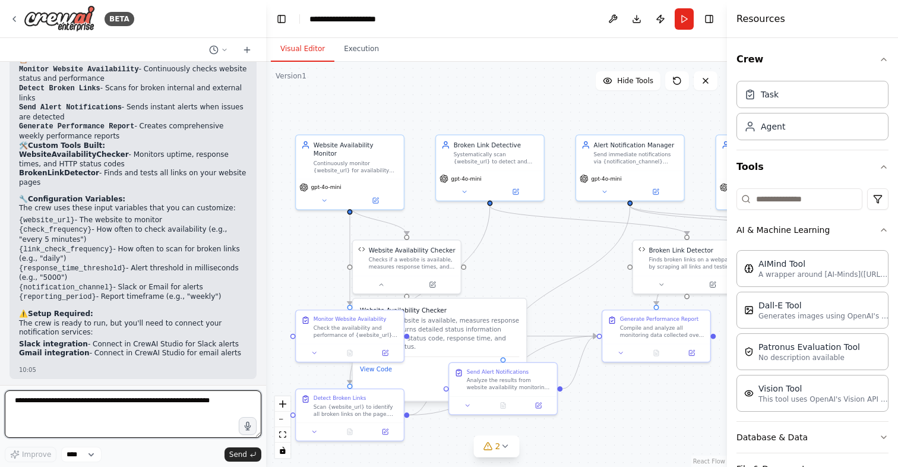
click at [89, 412] on textarea at bounding box center [133, 414] width 257 height 48
type textarea "**********"
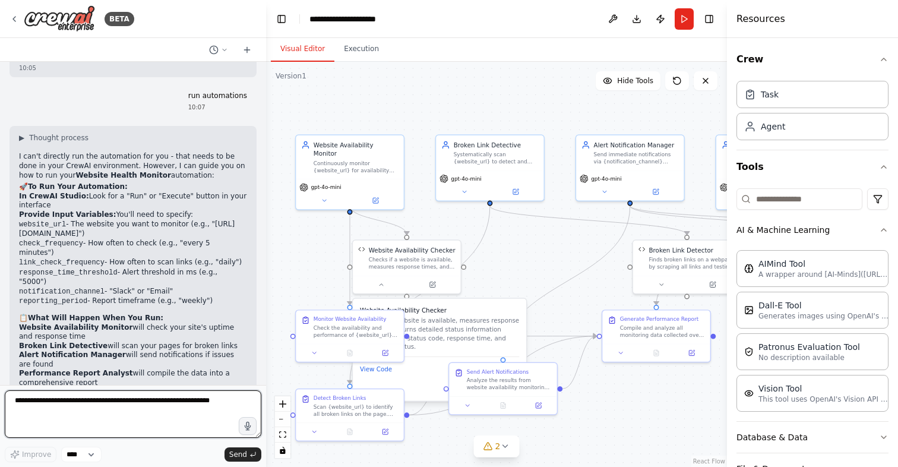
scroll to position [1936, 0]
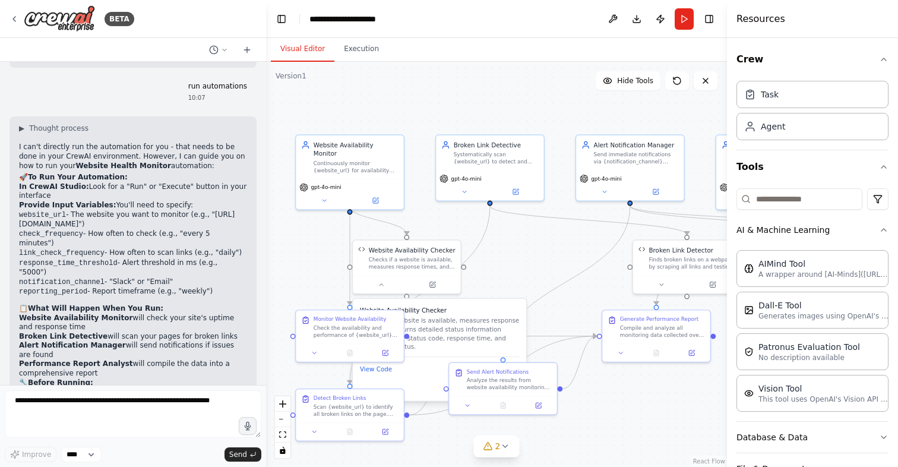
click at [421, 90] on div ".deletable-edge-delete-btn { width: 20px; height: 20px; border: 0px solid #ffff…" at bounding box center [496, 264] width 461 height 405
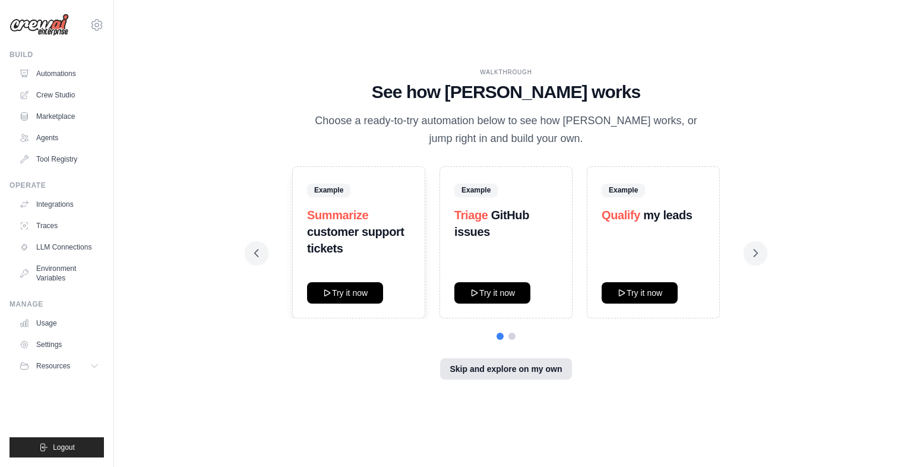
click at [485, 369] on button "Skip and explore on my own" at bounding box center [505, 368] width 131 height 21
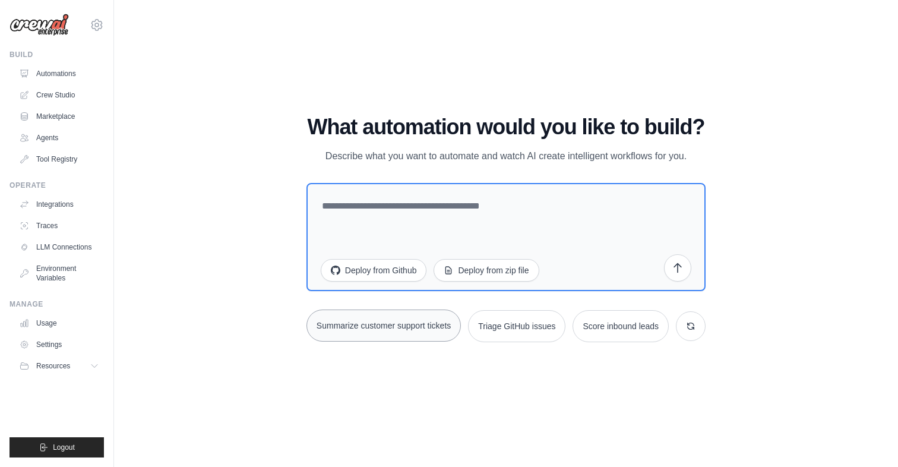
click at [384, 328] on button "Summarize customer support tickets" at bounding box center [384, 326] width 154 height 32
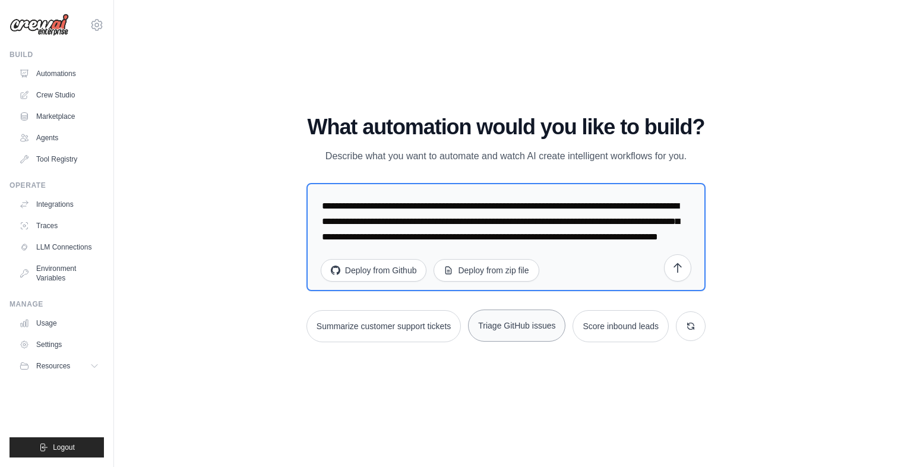
click at [524, 329] on button "Triage GitHub issues" at bounding box center [516, 326] width 97 height 32
click at [622, 321] on button "Score inbound leads" at bounding box center [621, 326] width 96 height 32
click at [697, 331] on button at bounding box center [691, 326] width 30 height 30
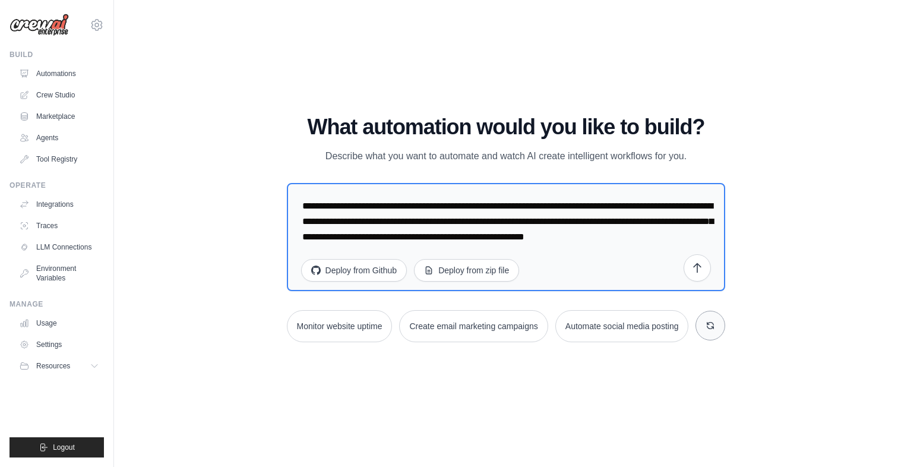
click at [712, 327] on icon at bounding box center [711, 326] width 7 height 7
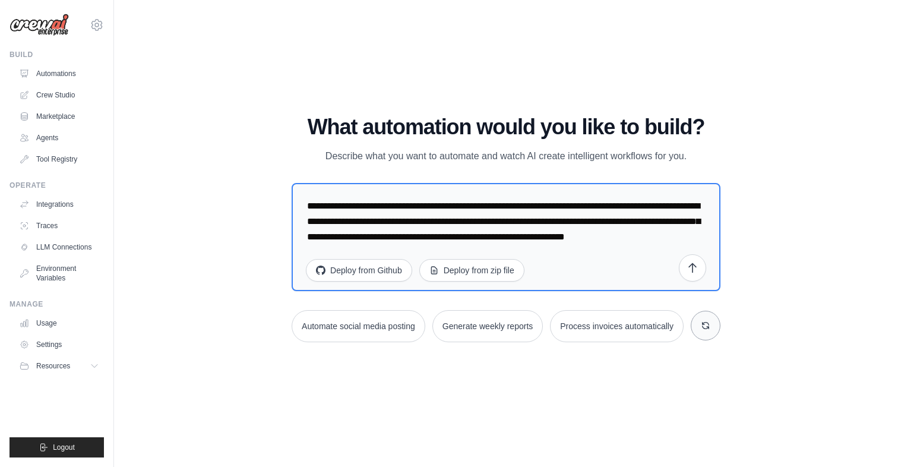
click at [703, 329] on icon at bounding box center [706, 326] width 10 height 10
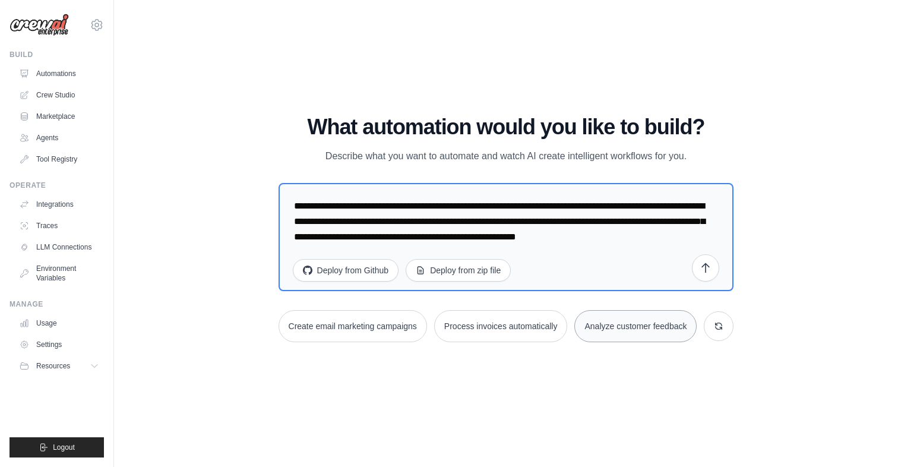
click at [636, 333] on button "Analyze customer feedback" at bounding box center [635, 326] width 122 height 32
click at [536, 324] on button "Process invoices automatically" at bounding box center [501, 326] width 134 height 32
click at [373, 332] on button "Create email marketing campaigns" at bounding box center [353, 326] width 149 height 32
click at [521, 331] on button "Process invoices automatically" at bounding box center [501, 326] width 134 height 32
click at [665, 331] on button "Analyze customer feedback" at bounding box center [635, 326] width 122 height 32
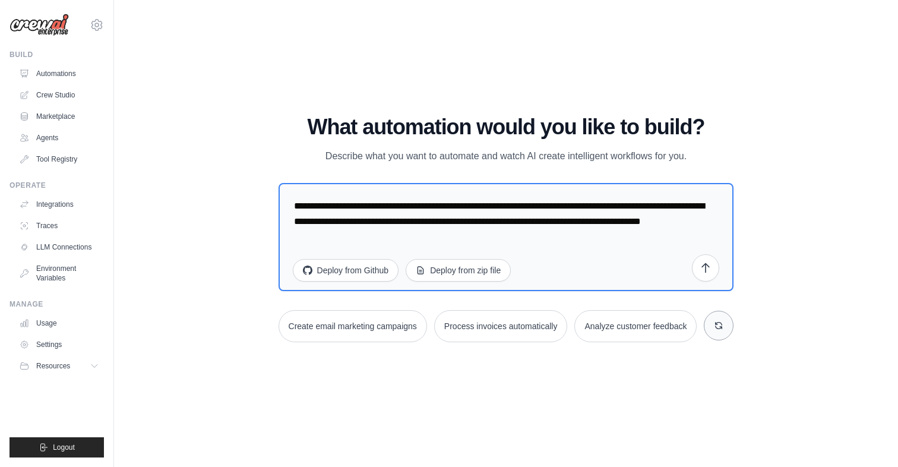
click at [721, 327] on icon at bounding box center [719, 326] width 10 height 10
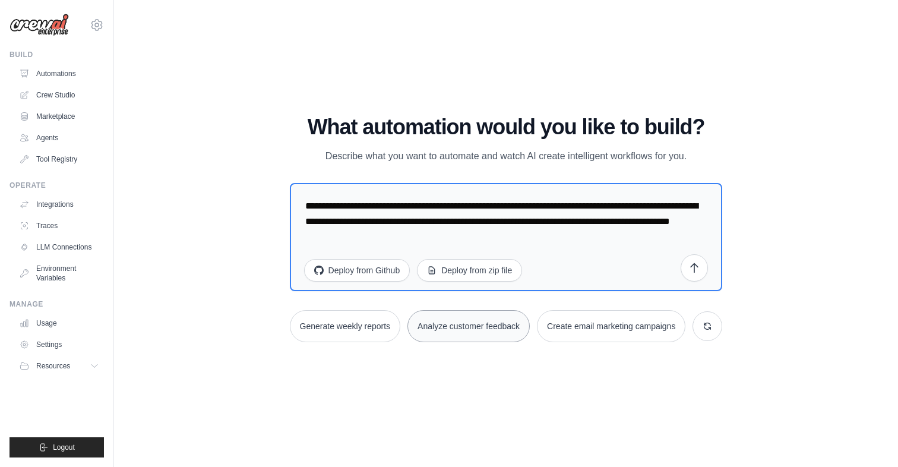
click at [492, 327] on button "Analyze customer feedback" at bounding box center [469, 326] width 122 height 32
click at [358, 334] on button "Generate weekly reports" at bounding box center [345, 326] width 111 height 32
click at [567, 330] on button "Create email marketing campaigns" at bounding box center [611, 326] width 149 height 32
click at [715, 326] on button at bounding box center [708, 326] width 30 height 30
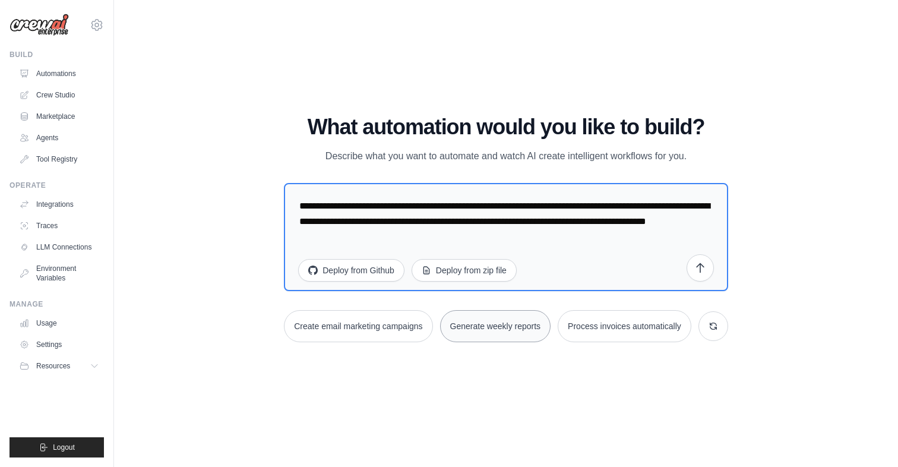
click at [496, 321] on button "Generate weekly reports" at bounding box center [495, 326] width 111 height 32
click at [390, 324] on button "Create email marketing campaigns" at bounding box center [358, 326] width 149 height 32
click at [663, 320] on button "Process invoices automatically" at bounding box center [625, 326] width 134 height 32
click at [718, 321] on icon at bounding box center [714, 326] width 10 height 10
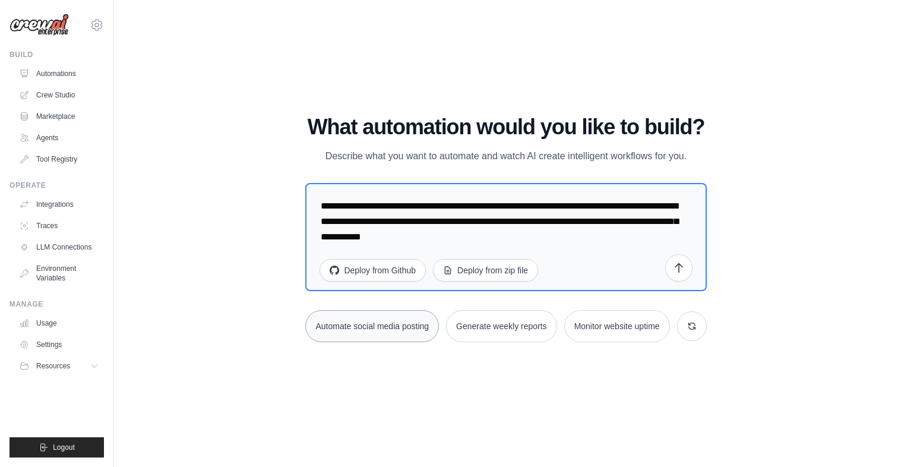
click at [376, 332] on button "Automate social media posting" at bounding box center [372, 326] width 134 height 32
click at [475, 331] on button "Generate weekly reports" at bounding box center [501, 326] width 111 height 32
click at [606, 330] on button "Monitor website uptime" at bounding box center [617, 326] width 106 height 32
click at [686, 328] on button at bounding box center [692, 326] width 30 height 30
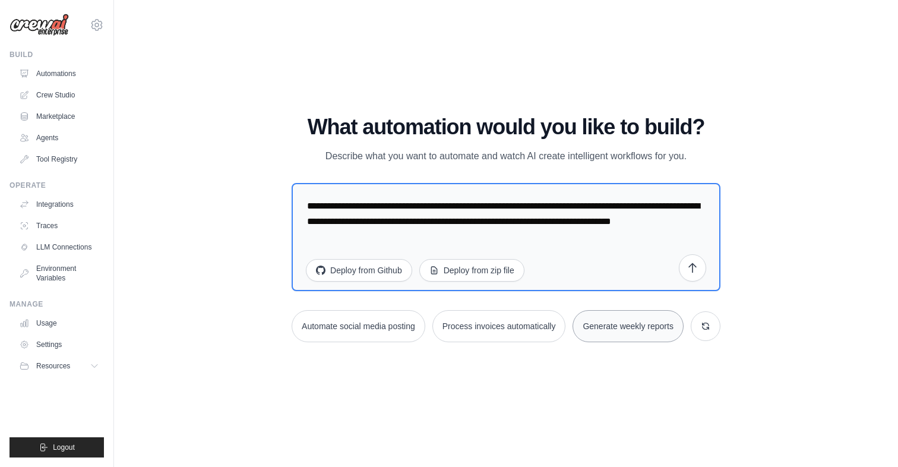
click at [652, 324] on button "Generate weekly reports" at bounding box center [628, 326] width 111 height 32
type textarea "**********"
click at [708, 324] on icon at bounding box center [706, 326] width 7 height 7
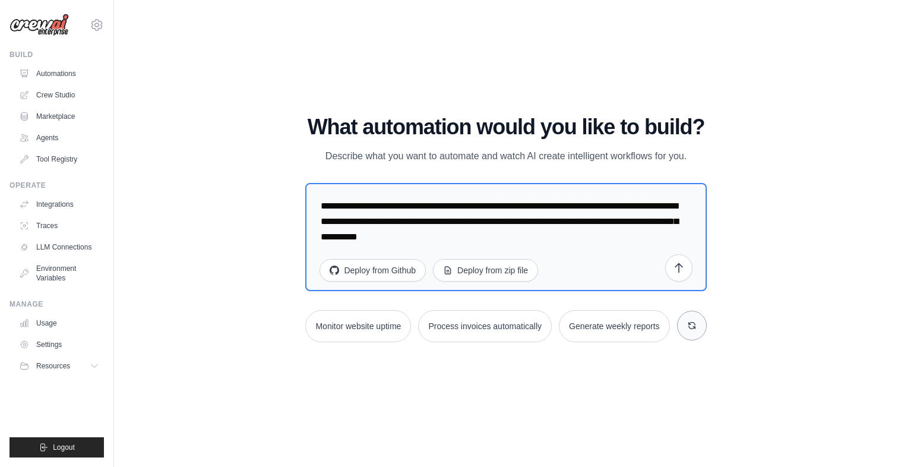
click at [708, 324] on div "WALKTHROUGH See how [PERSON_NAME] works Choose a ready-to-try automation below …" at bounding box center [506, 233] width 430 height 236
click at [688, 321] on icon at bounding box center [692, 326] width 10 height 10
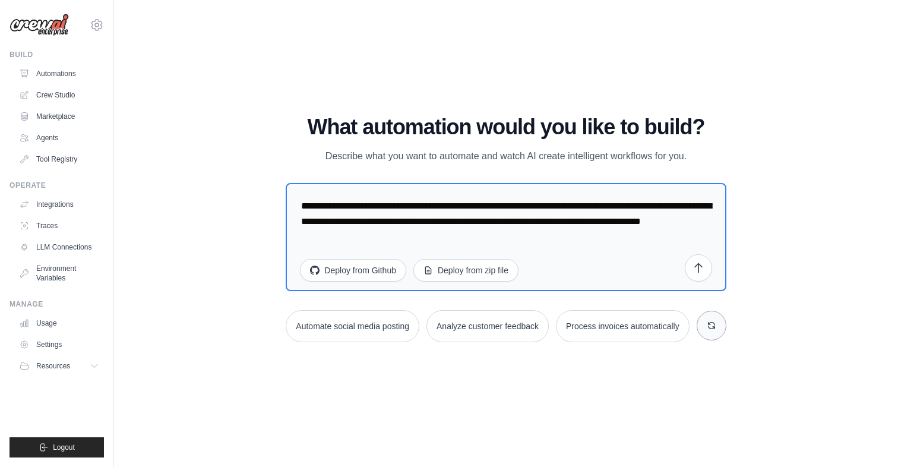
click at [697, 324] on button at bounding box center [712, 326] width 30 height 30
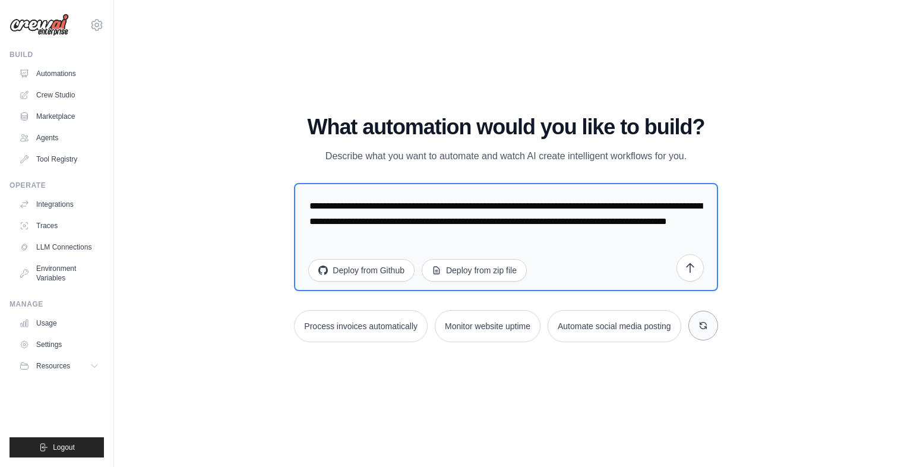
click at [697, 324] on button at bounding box center [704, 326] width 30 height 30
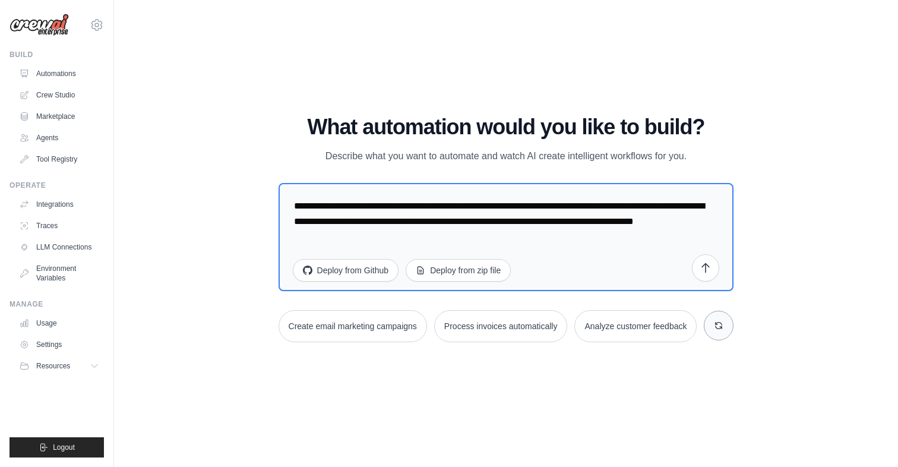
click at [714, 326] on button at bounding box center [719, 326] width 30 height 30
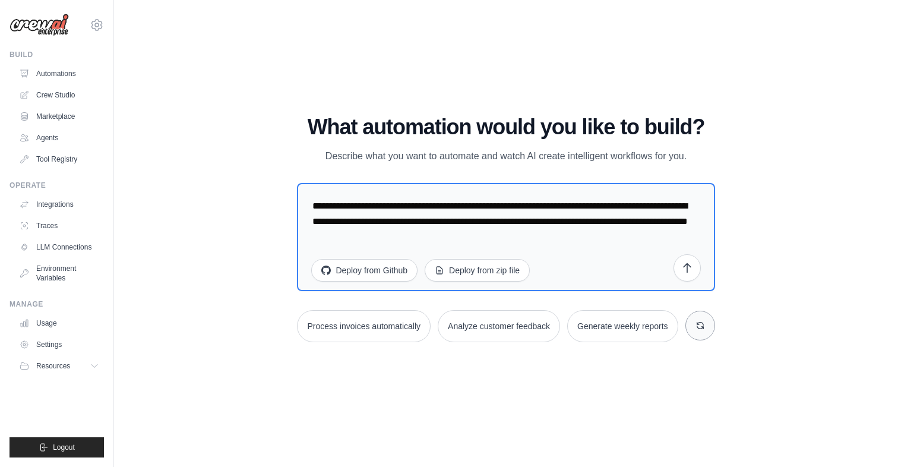
click at [708, 327] on button at bounding box center [701, 326] width 30 height 30
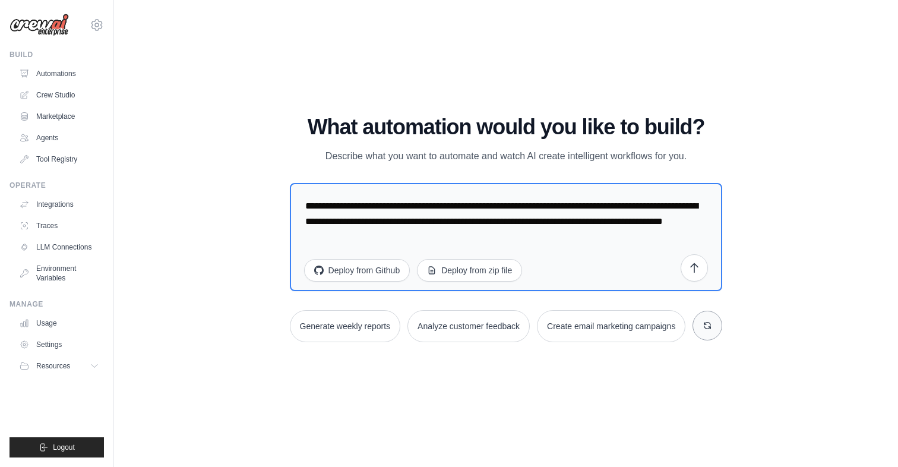
click at [708, 327] on icon at bounding box center [708, 326] width 10 height 10
